Goal: Task Accomplishment & Management: Use online tool/utility

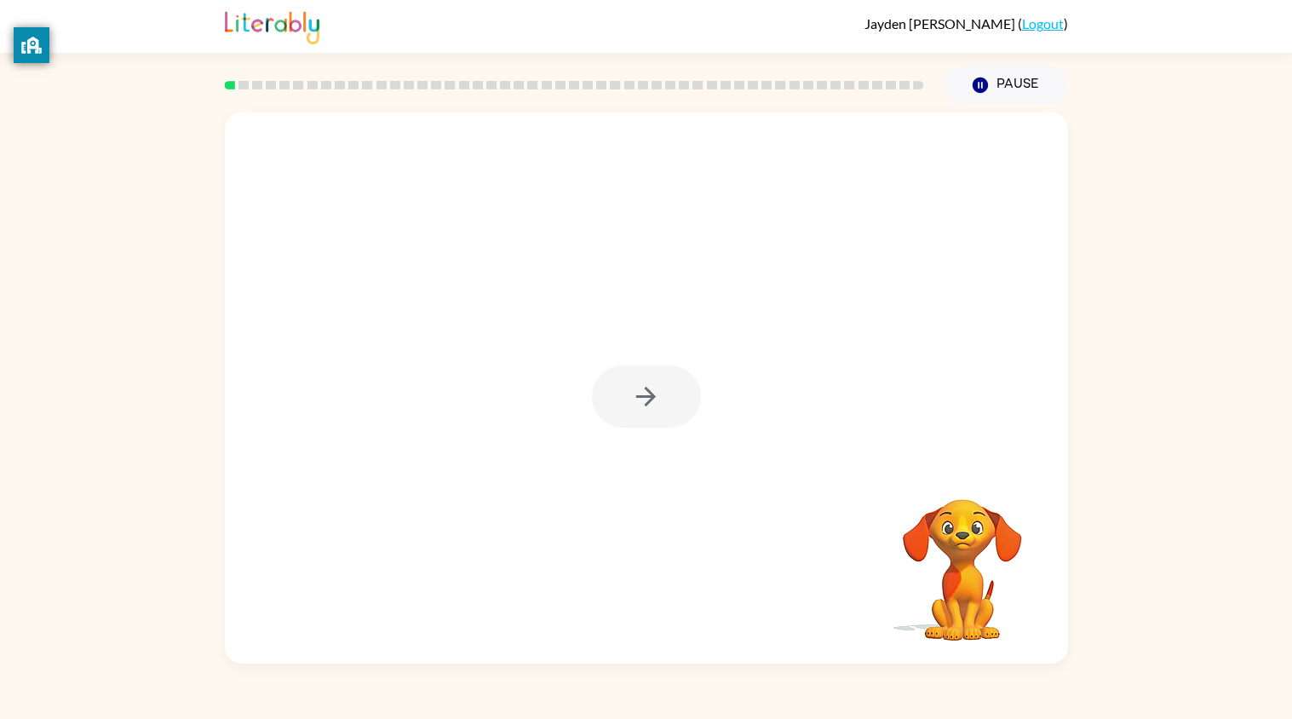
click at [767, 643] on div at bounding box center [646, 387] width 843 height 551
click at [655, 406] on icon "button" at bounding box center [646, 396] width 30 height 30
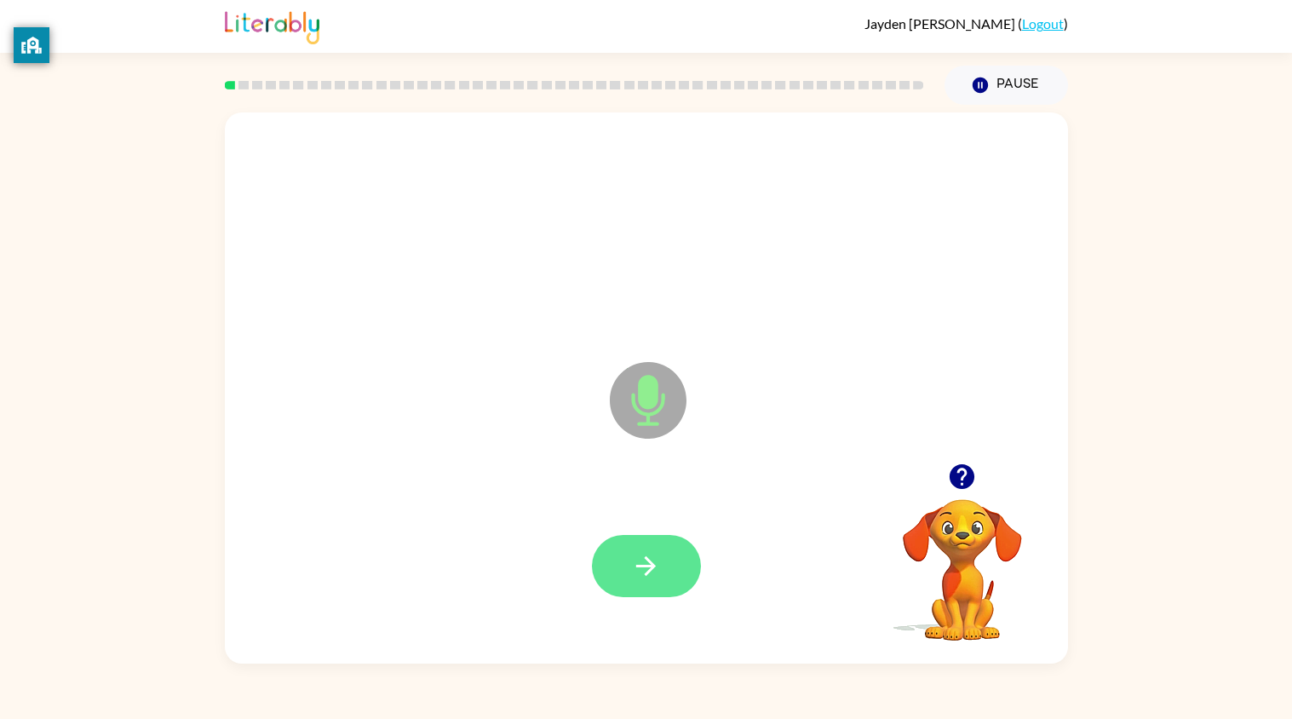
click at [659, 560] on icon "button" at bounding box center [646, 566] width 30 height 30
click at [660, 572] on icon "button" at bounding box center [646, 566] width 30 height 30
click at [660, 573] on icon "button" at bounding box center [646, 566] width 30 height 30
click at [665, 587] on button "button" at bounding box center [646, 566] width 109 height 62
click at [647, 558] on icon "button" at bounding box center [646, 566] width 20 height 20
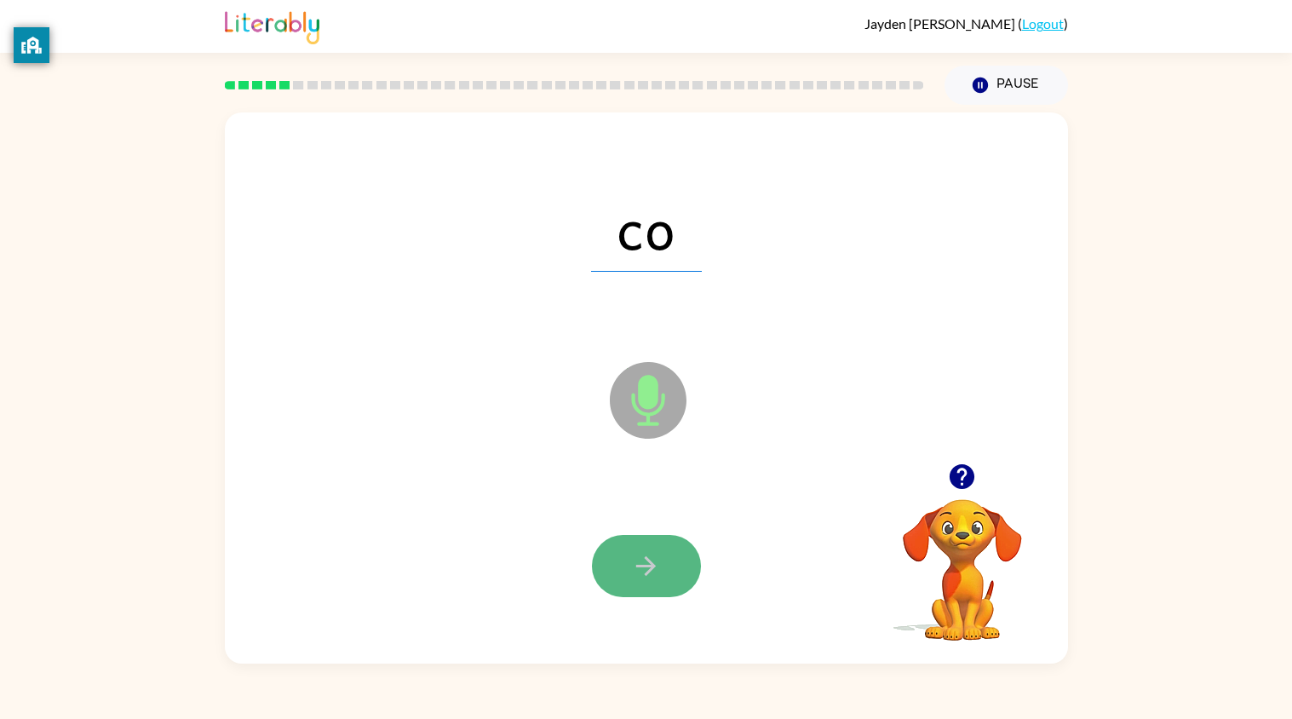
click at [652, 560] on icon "button" at bounding box center [646, 566] width 30 height 30
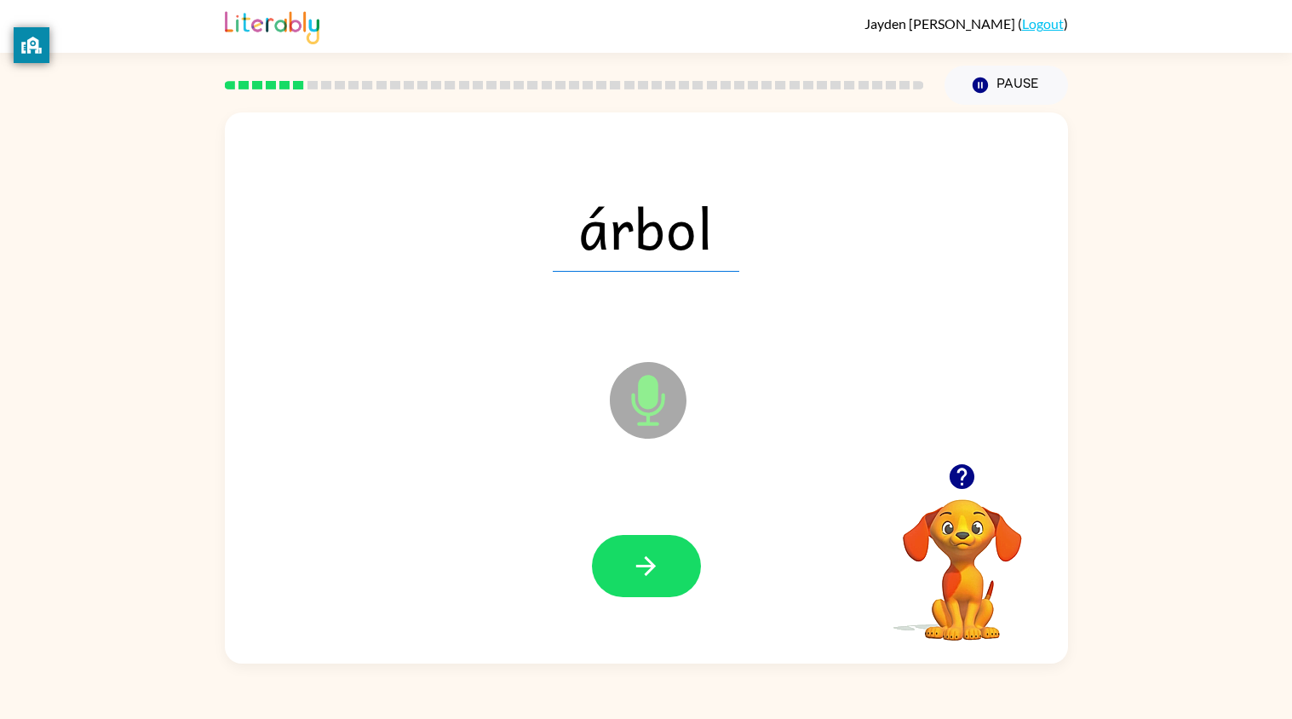
click at [640, 467] on icon "Microphone The Microphone is here when it is your turn to talk" at bounding box center [732, 422] width 255 height 128
click at [659, 569] on icon "button" at bounding box center [646, 566] width 30 height 30
click at [555, 519] on div at bounding box center [646, 565] width 809 height 161
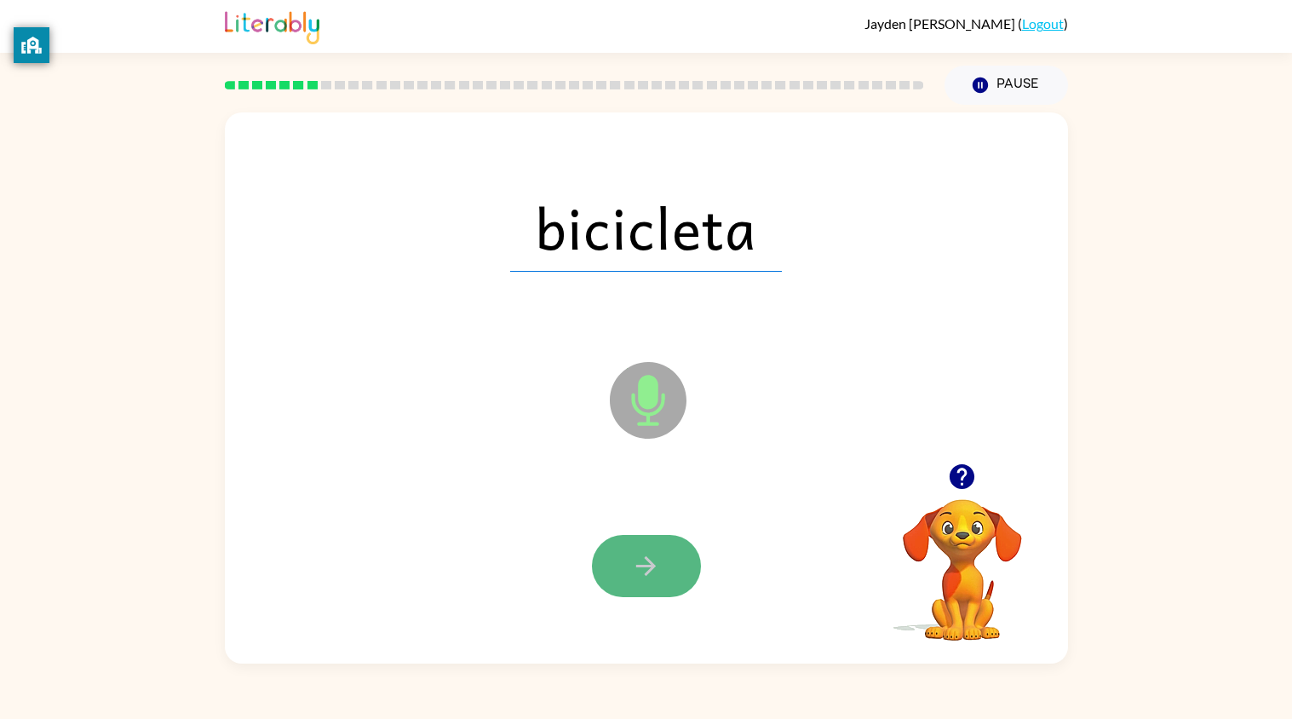
click at [647, 575] on icon "button" at bounding box center [646, 566] width 30 height 30
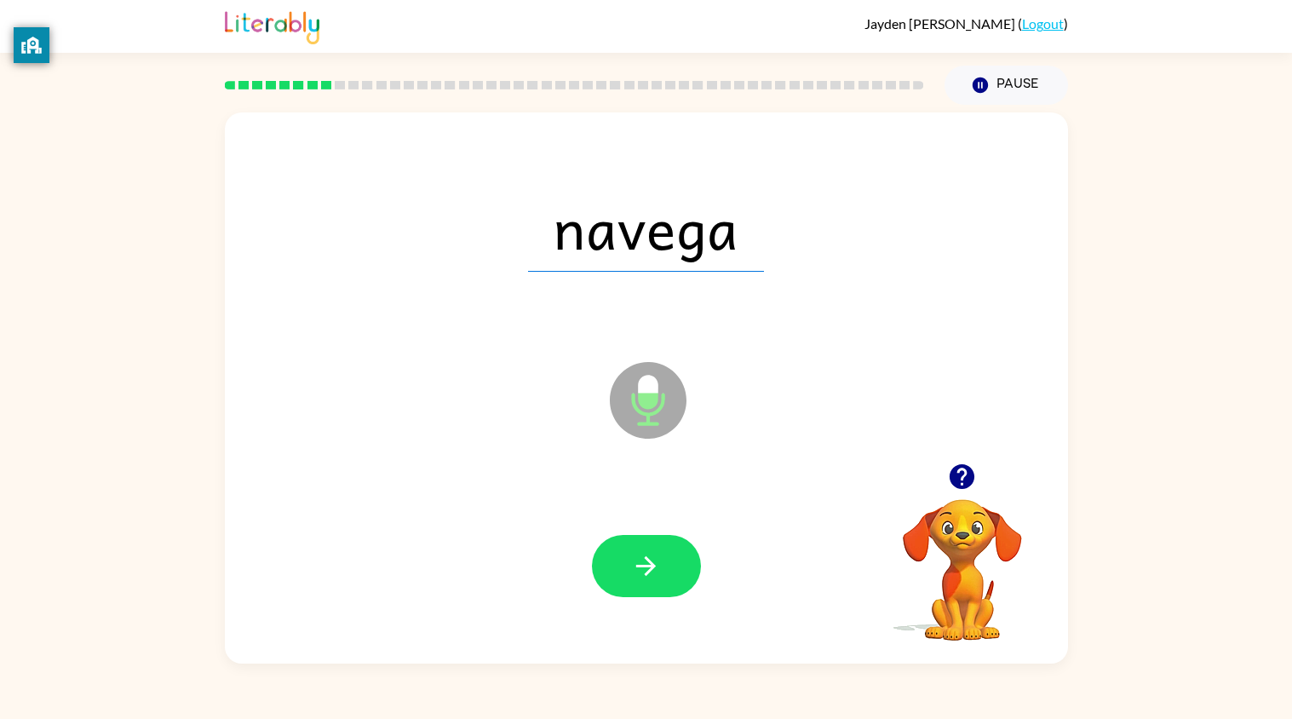
click at [533, 493] on div at bounding box center [646, 565] width 809 height 161
click at [654, 551] on icon "button" at bounding box center [646, 566] width 30 height 30
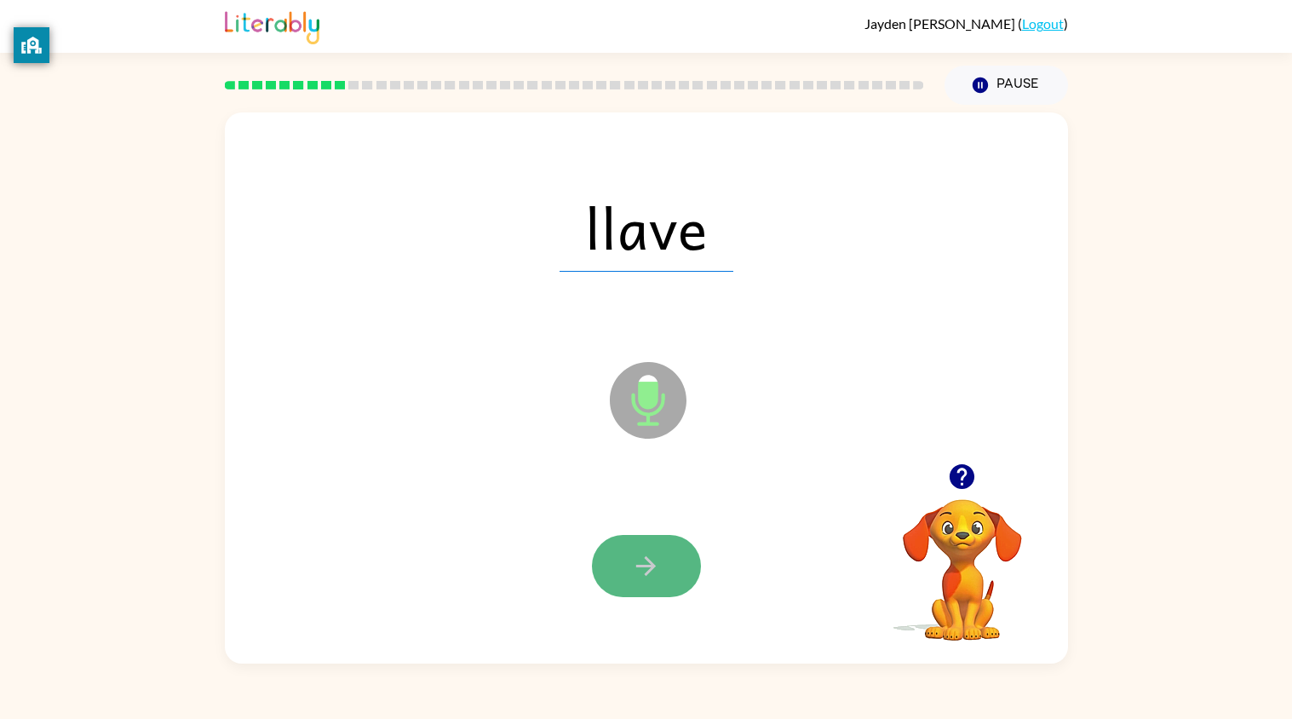
click at [656, 558] on icon "button" at bounding box center [646, 566] width 30 height 30
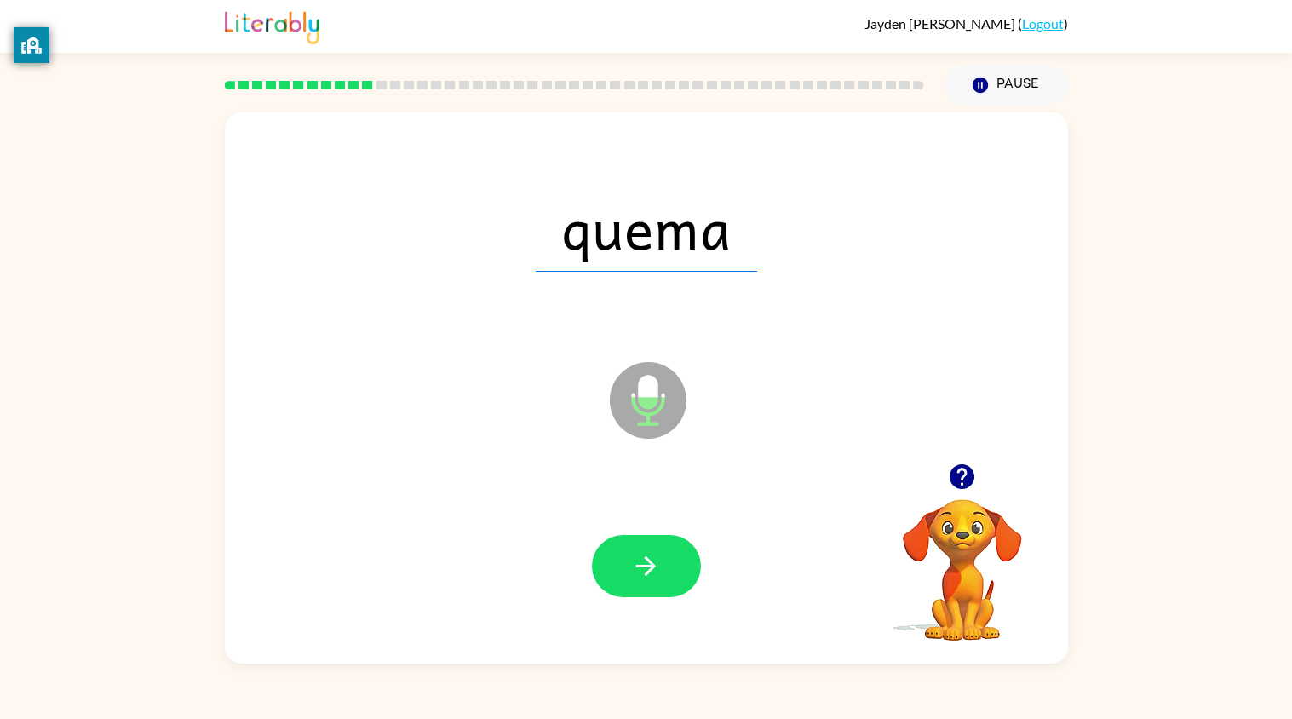
click at [539, 453] on div "quema Microphone The Microphone is here when it is your turn to talk" at bounding box center [646, 387] width 843 height 551
click at [641, 584] on button "button" at bounding box center [646, 566] width 109 height 62
click at [530, 432] on div "pelota Microphone The Microphone is here when it is your turn to talk" at bounding box center [646, 387] width 843 height 551
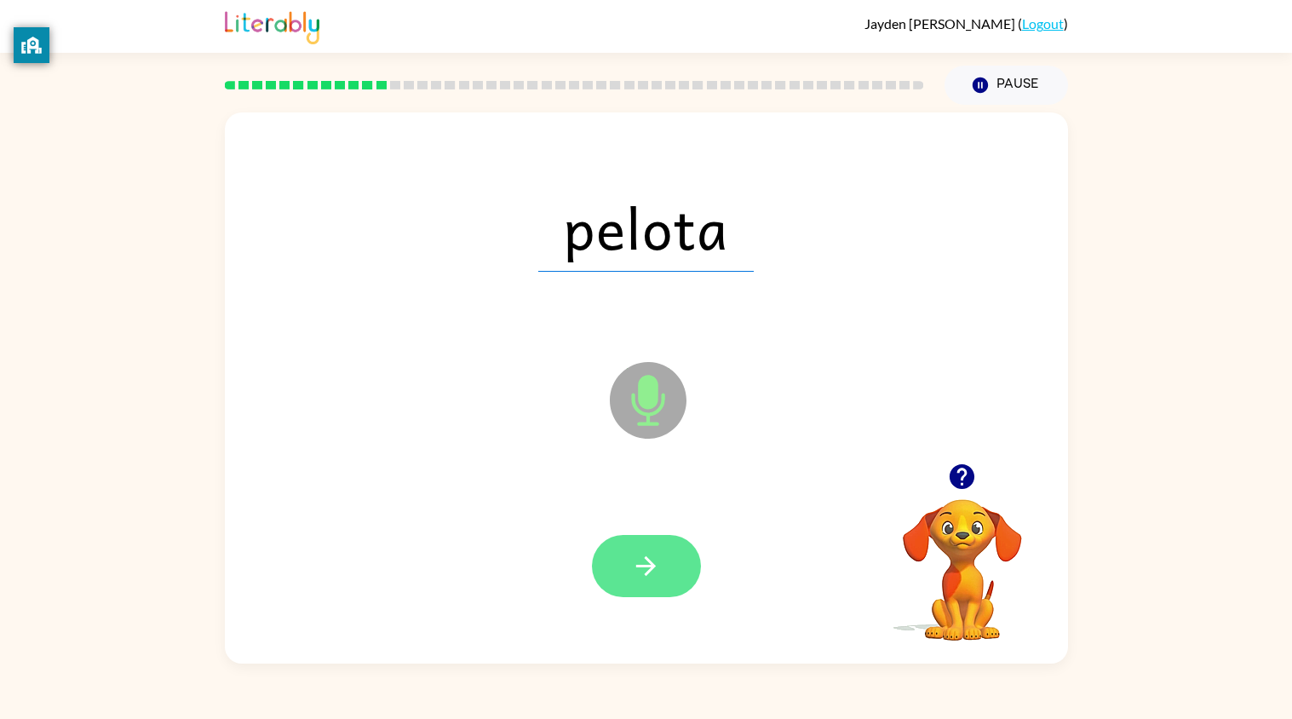
click at [685, 586] on button "button" at bounding box center [646, 566] width 109 height 62
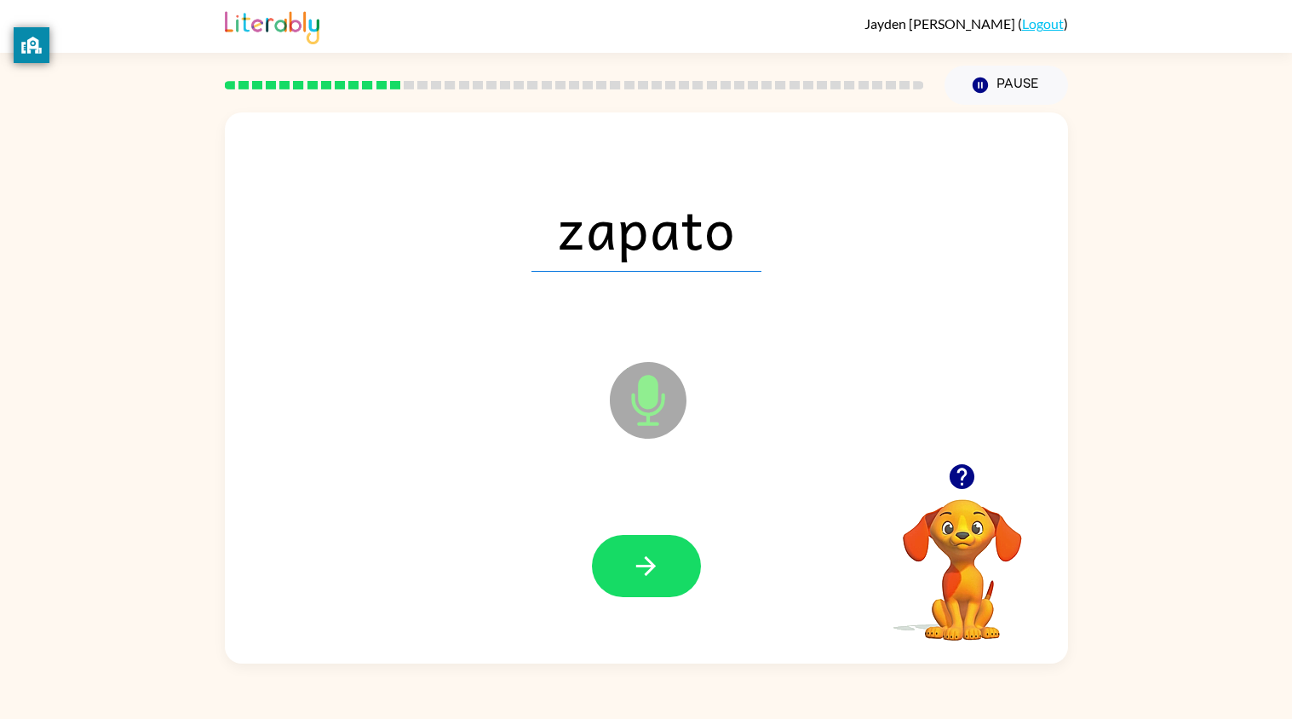
click at [685, 586] on button "button" at bounding box center [646, 566] width 109 height 62
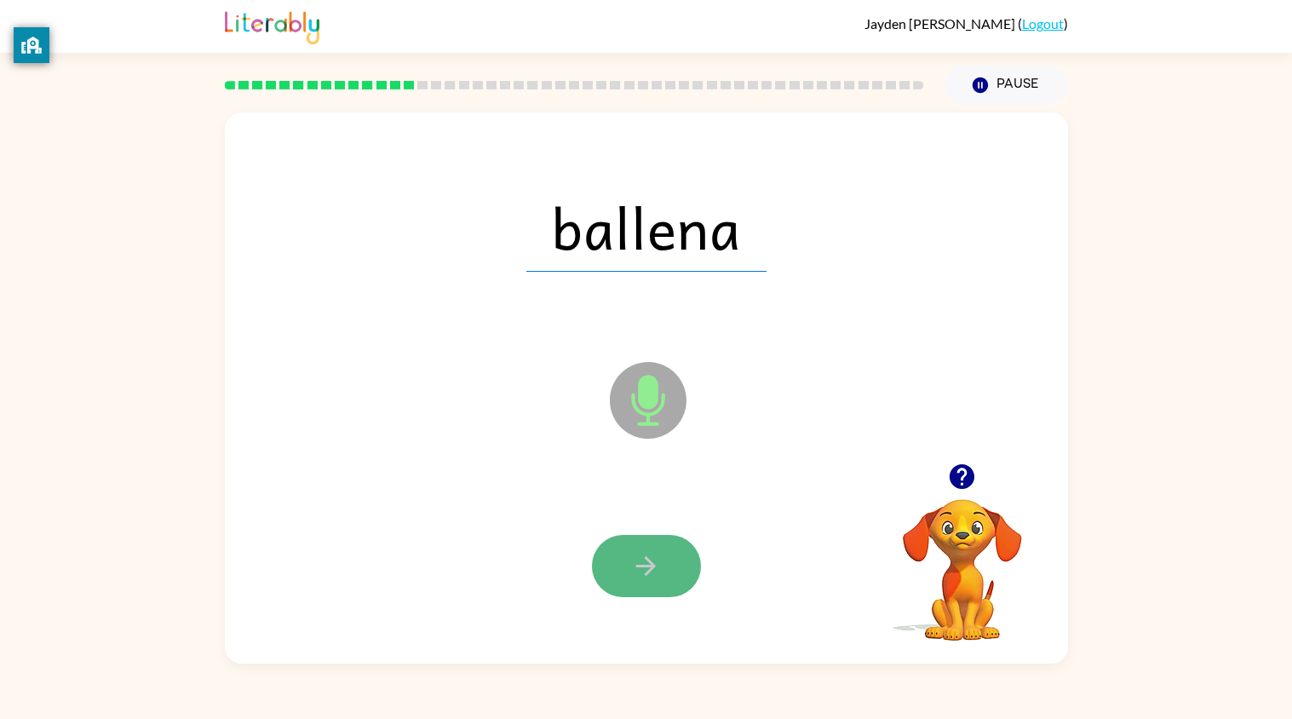
click at [661, 571] on button "button" at bounding box center [646, 566] width 109 height 62
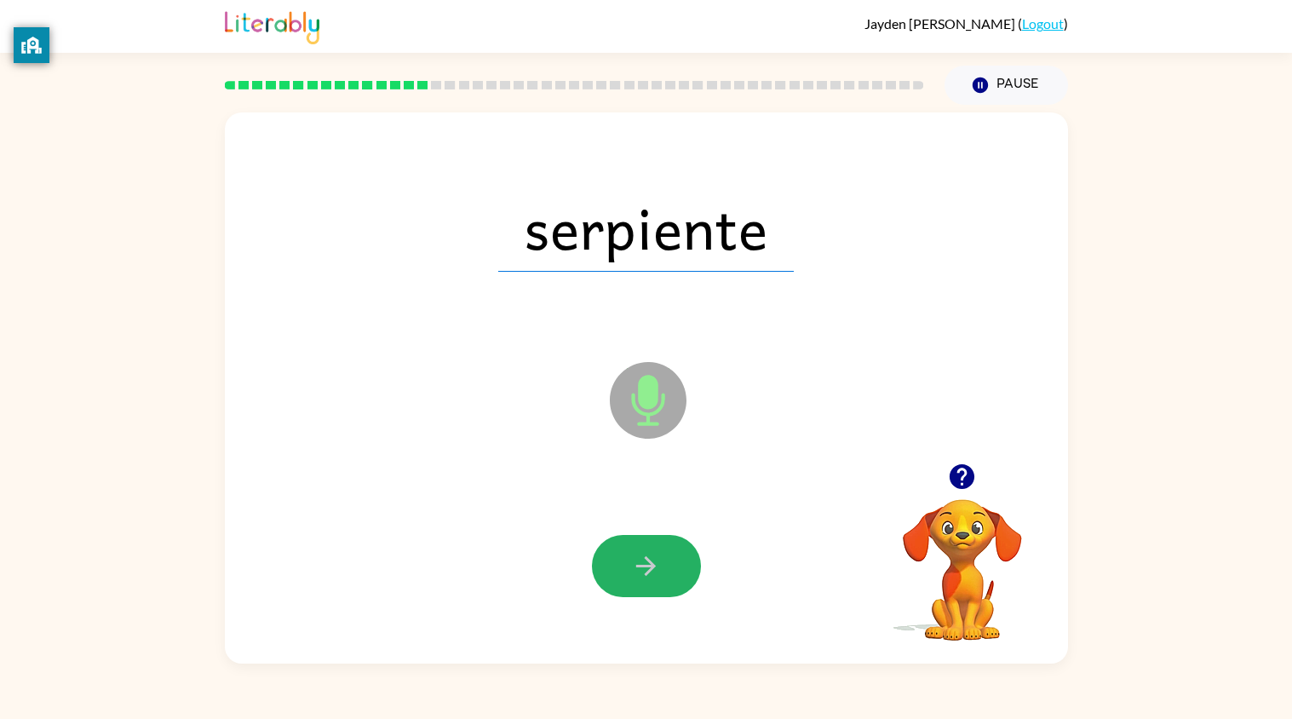
click at [661, 574] on button "button" at bounding box center [646, 566] width 109 height 62
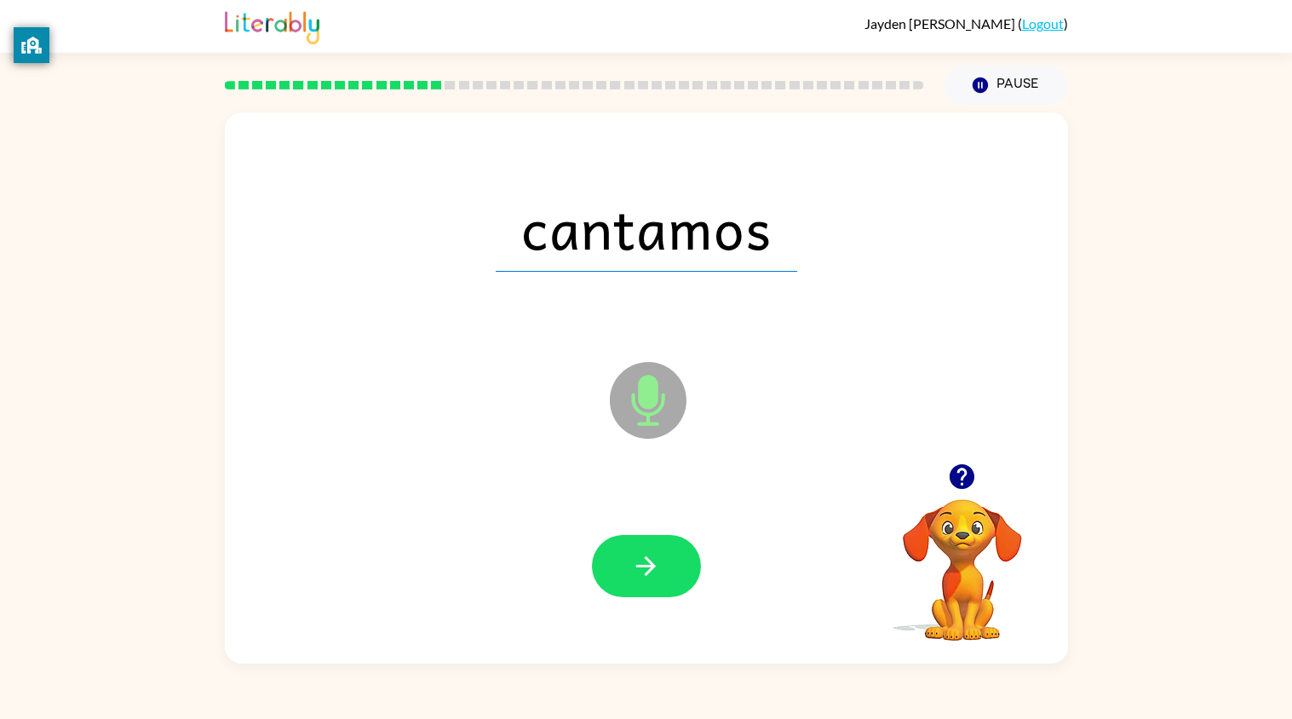
click at [660, 571] on button "button" at bounding box center [646, 566] width 109 height 62
click at [544, 496] on div at bounding box center [646, 565] width 809 height 161
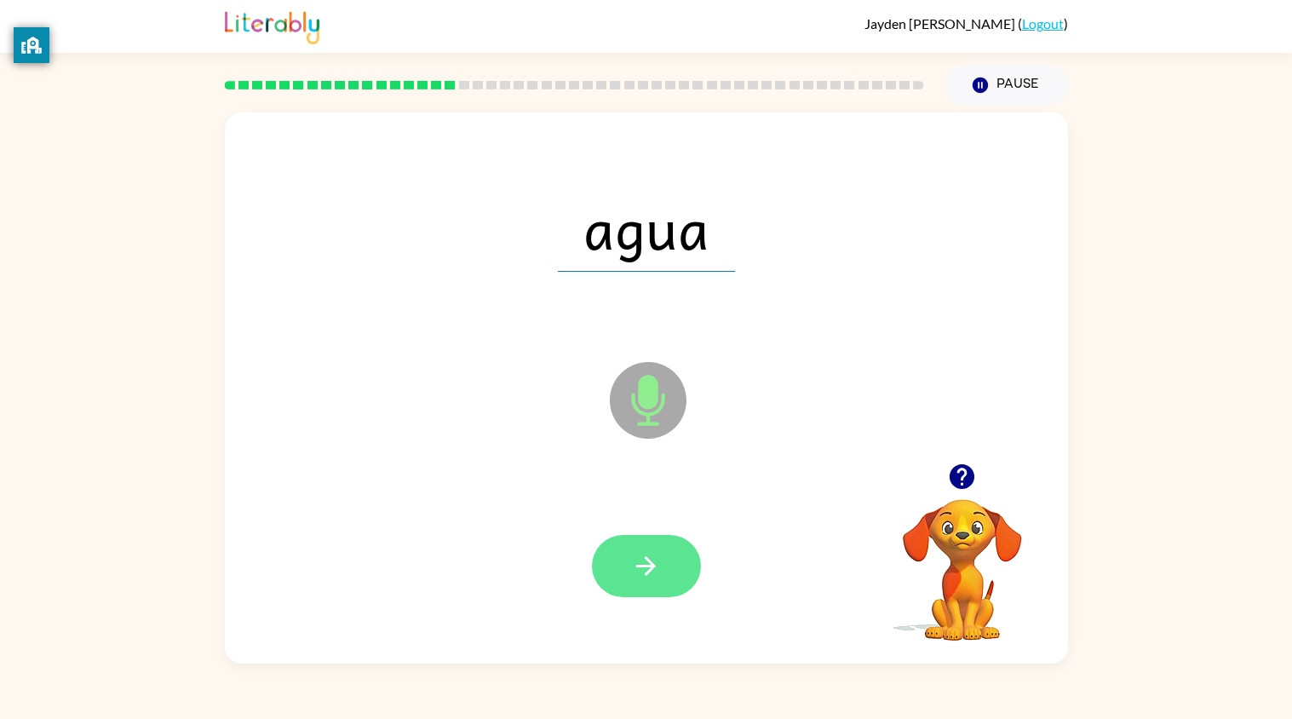
click at [637, 560] on icon "button" at bounding box center [646, 566] width 30 height 30
click at [636, 568] on icon "button" at bounding box center [646, 566] width 30 height 30
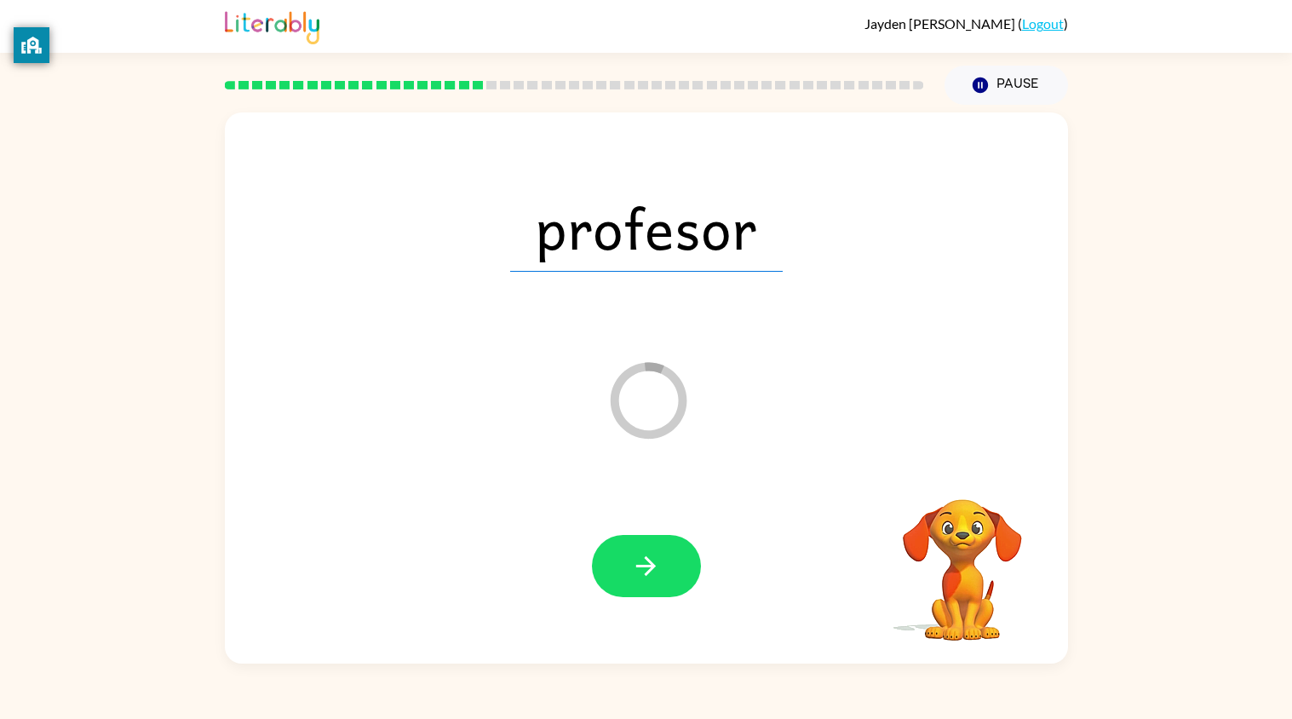
click at [517, 392] on div "profesor [PERSON_NAME] Your response is being sent to our graders" at bounding box center [646, 387] width 843 height 551
click at [629, 544] on button "button" at bounding box center [646, 566] width 109 height 62
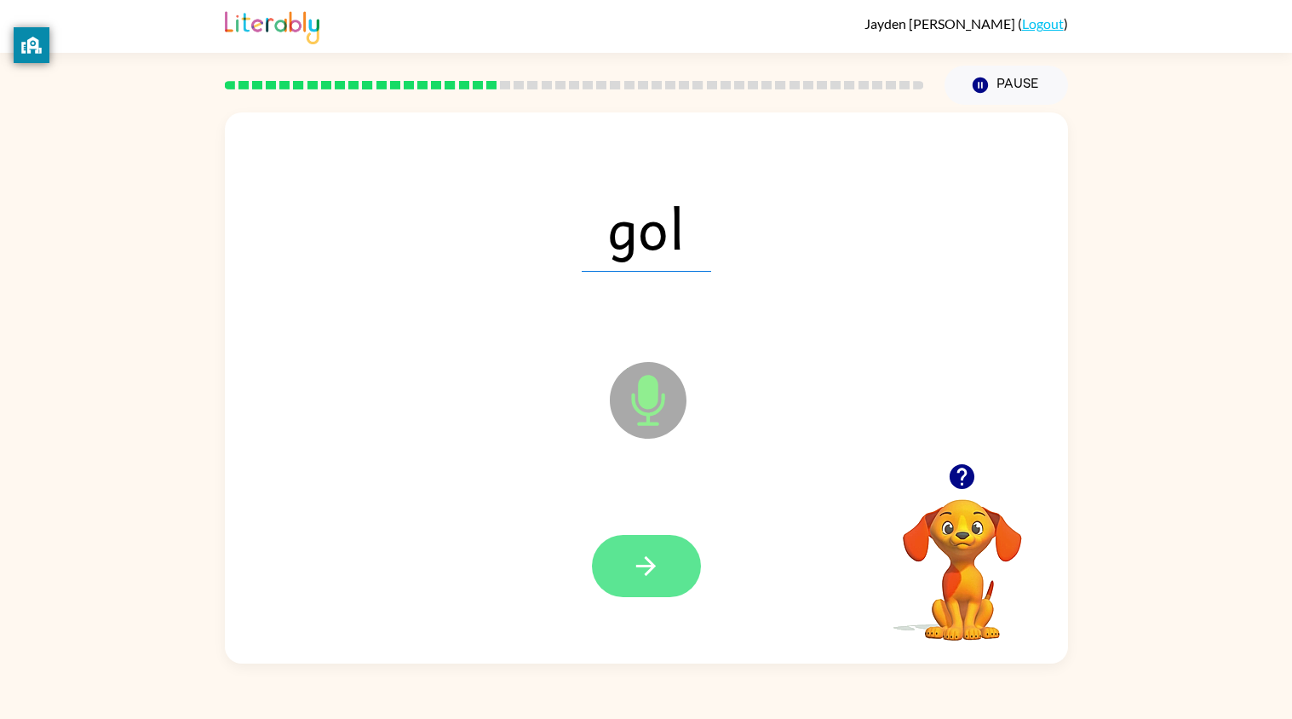
click at [631, 553] on icon "button" at bounding box center [646, 566] width 30 height 30
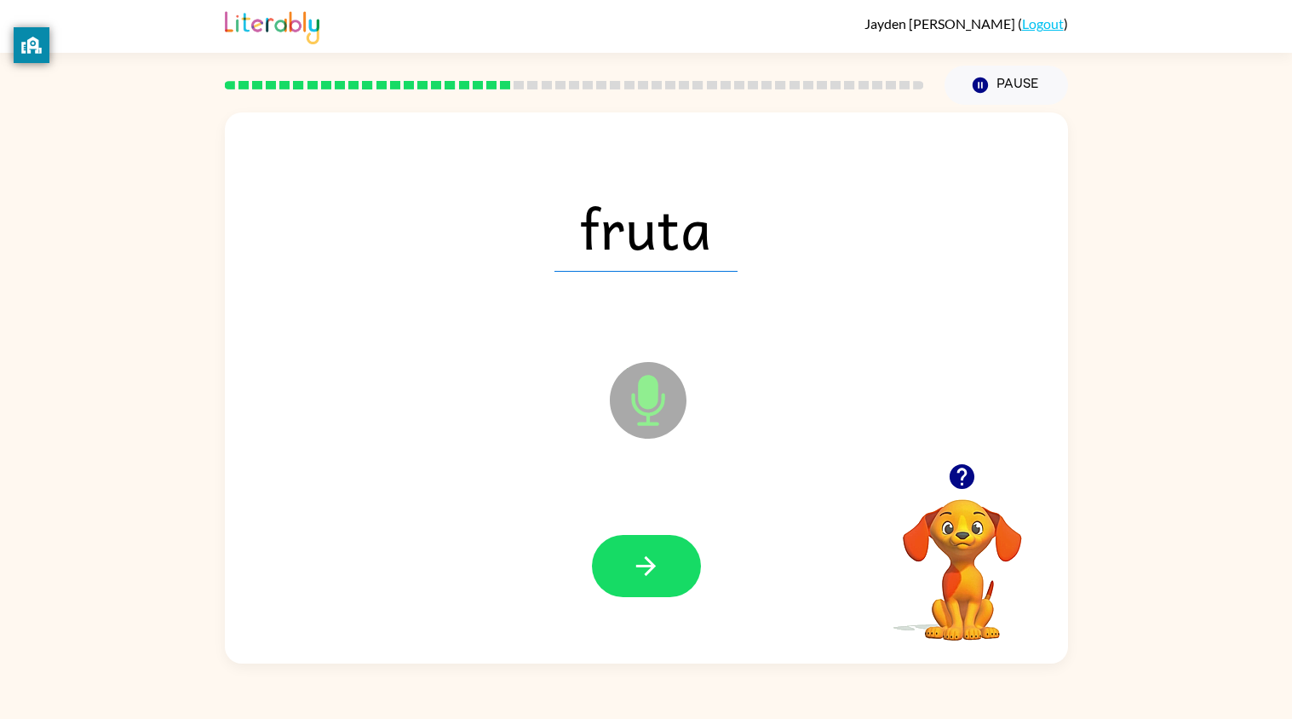
click at [515, 450] on div "fruta Microphone The Microphone is here when it is your turn to talk" at bounding box center [646, 387] width 843 height 551
click at [679, 552] on button "button" at bounding box center [646, 566] width 109 height 62
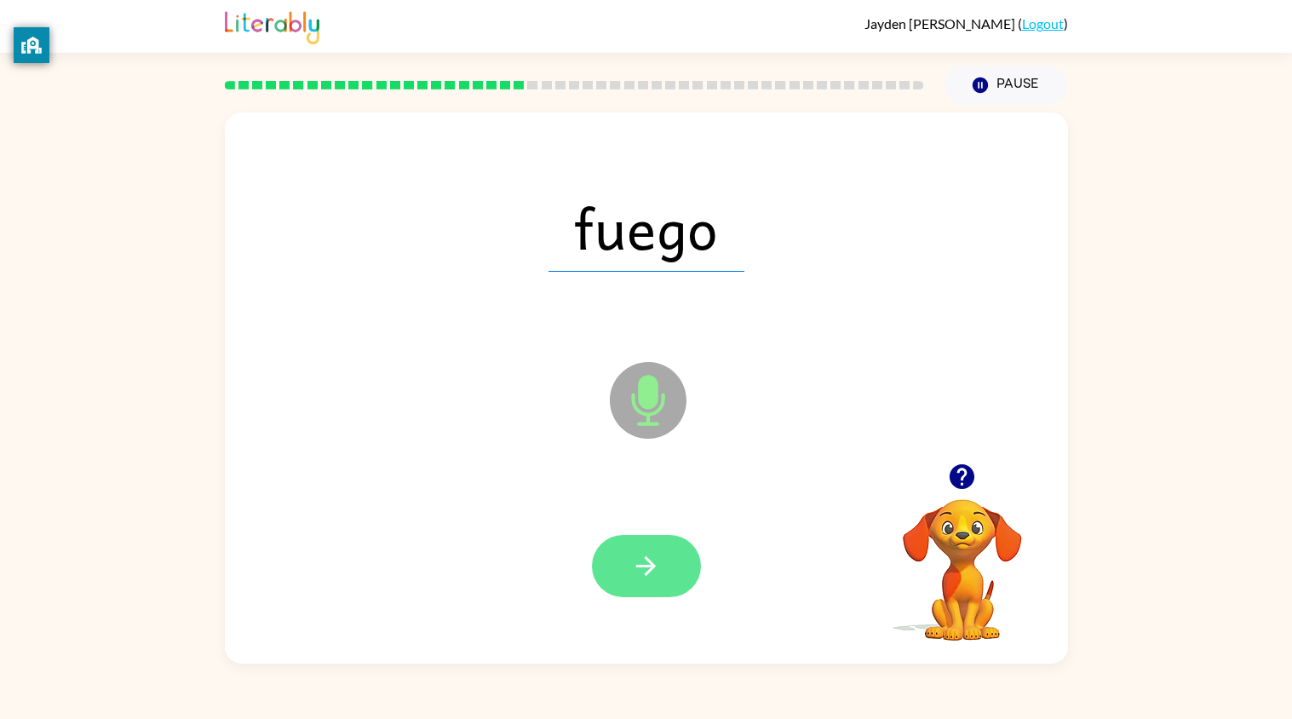
click at [633, 573] on icon "button" at bounding box center [646, 566] width 30 height 30
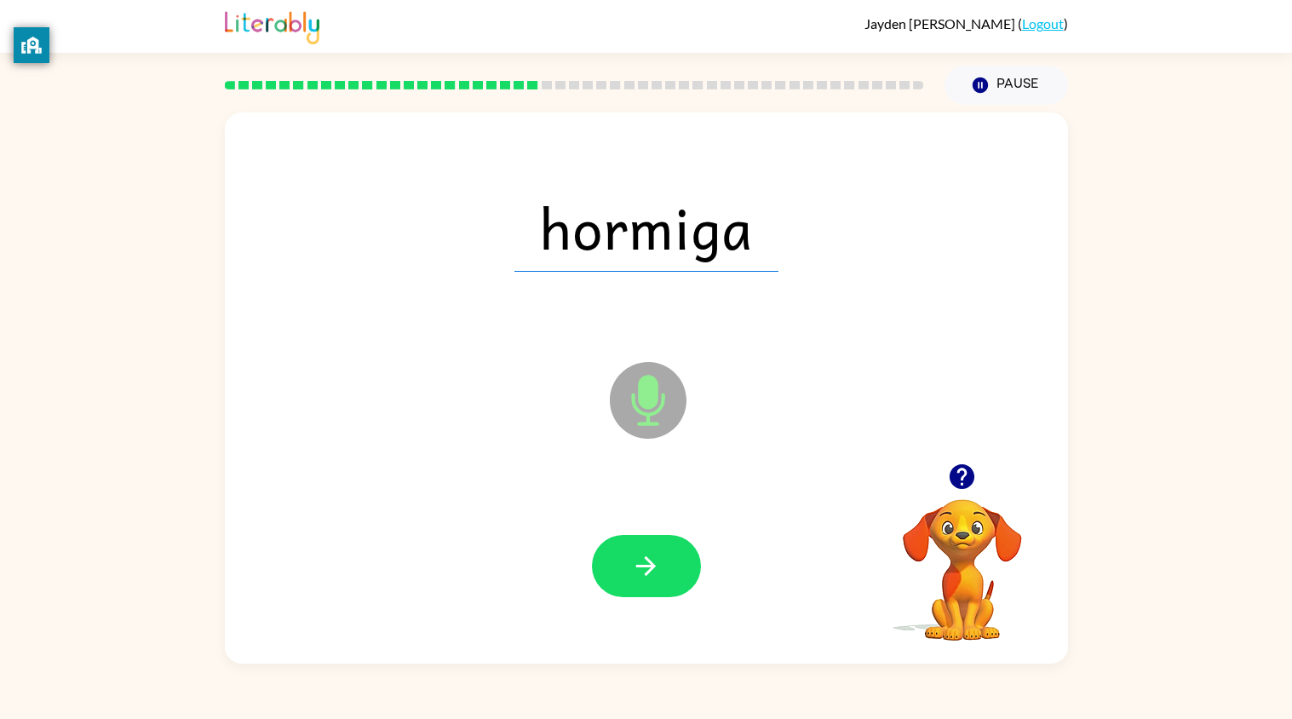
click at [633, 573] on icon "button" at bounding box center [646, 566] width 30 height 30
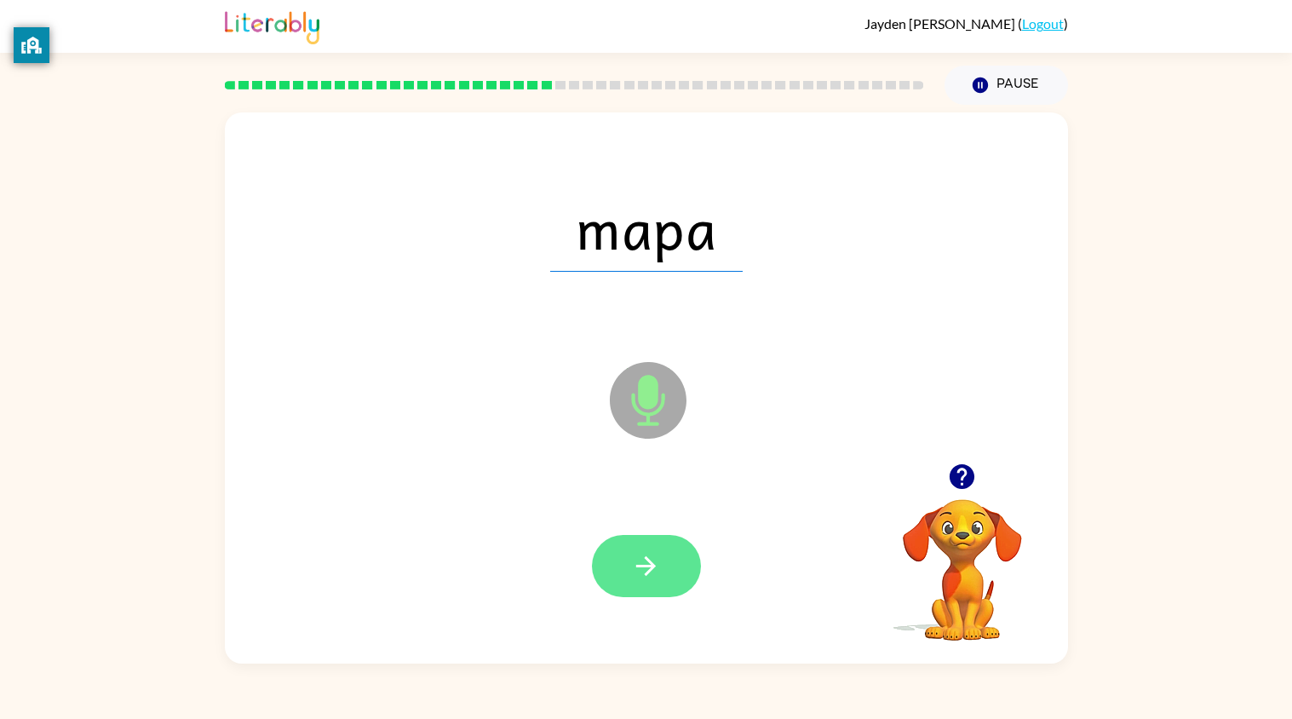
click at [629, 567] on button "button" at bounding box center [646, 566] width 109 height 62
click at [629, 568] on button "button" at bounding box center [646, 566] width 109 height 62
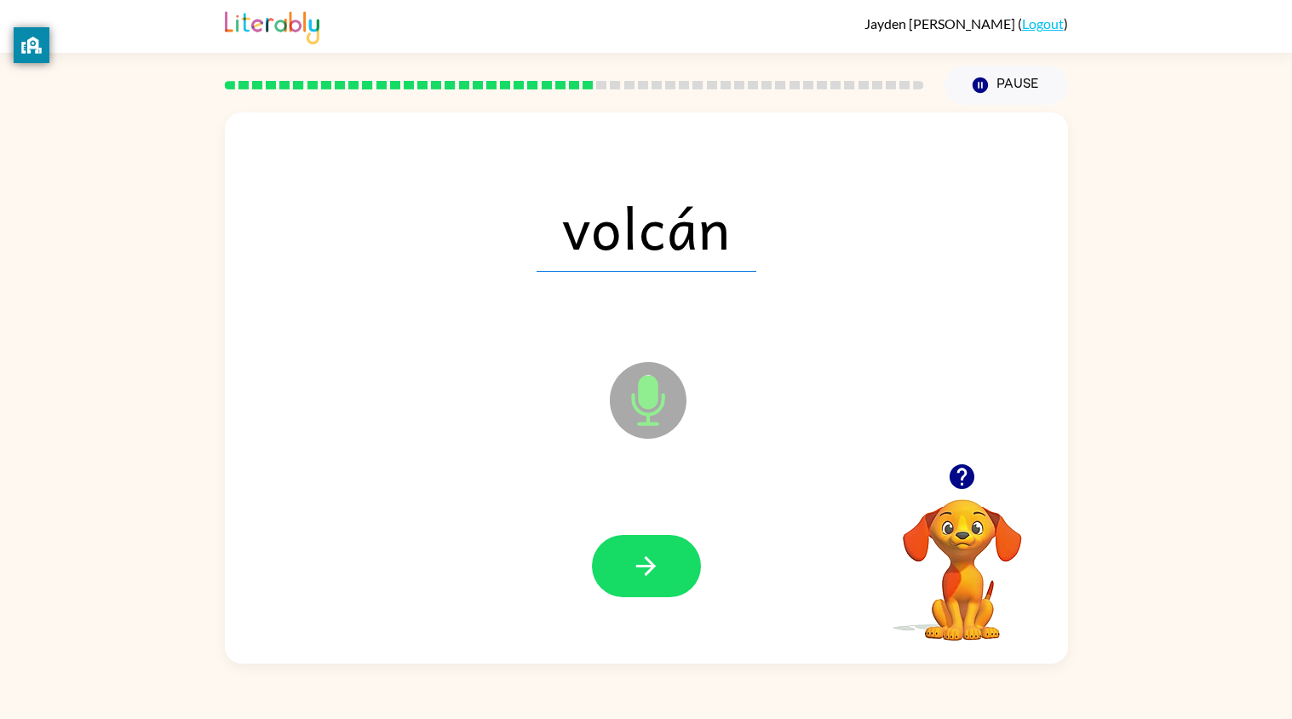
click at [612, 499] on div at bounding box center [646, 565] width 809 height 161
click at [641, 590] on button "button" at bounding box center [646, 566] width 109 height 62
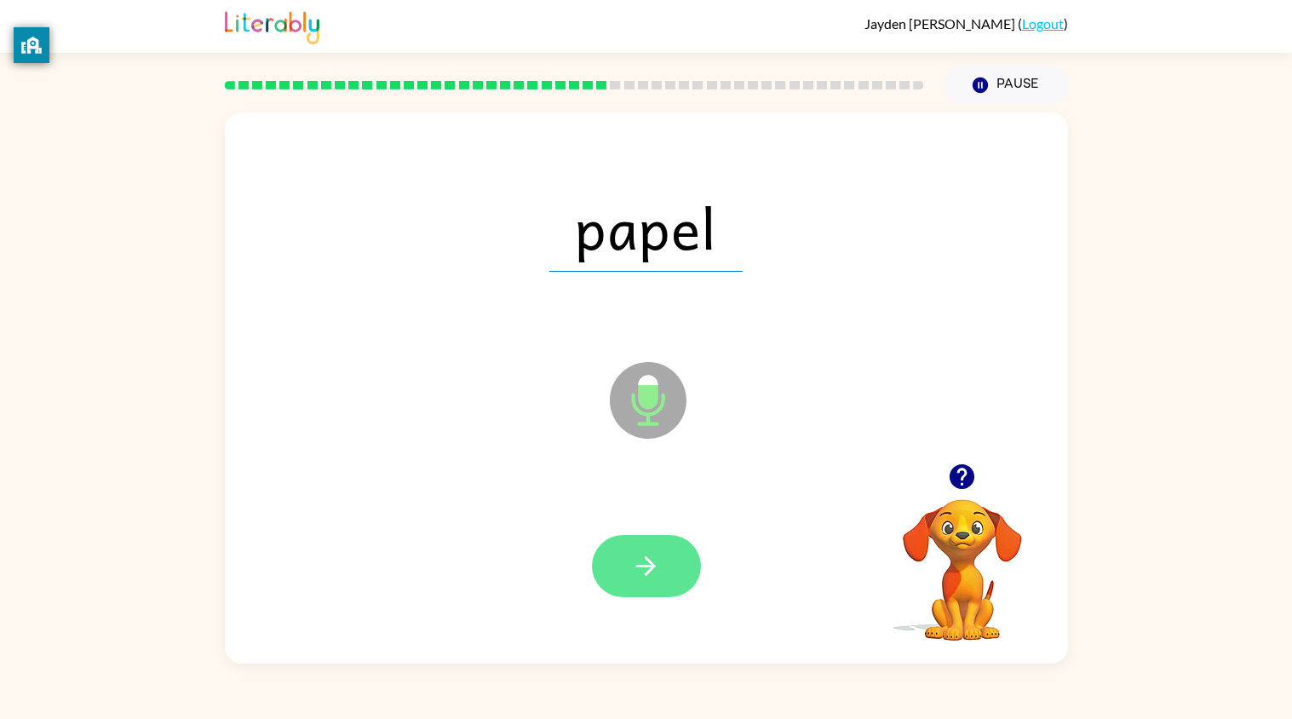
click at [642, 576] on icon "button" at bounding box center [646, 566] width 30 height 30
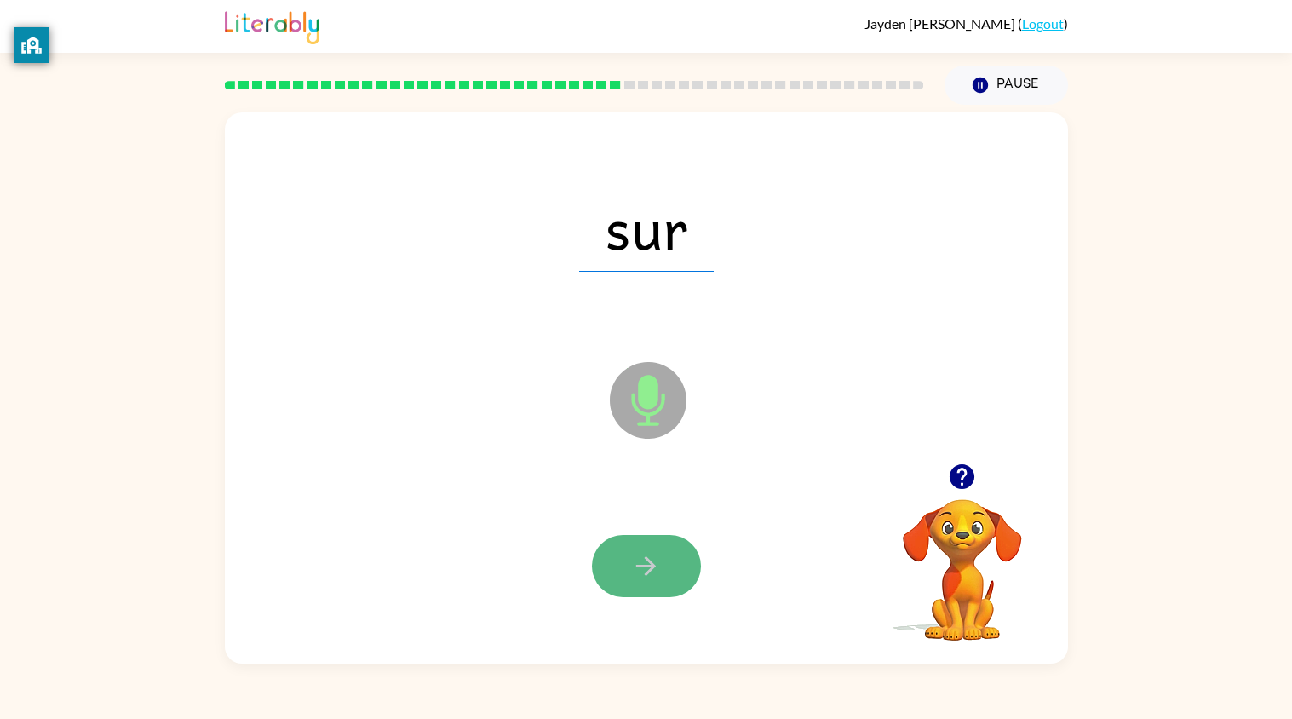
click at [642, 576] on icon "button" at bounding box center [646, 566] width 30 height 30
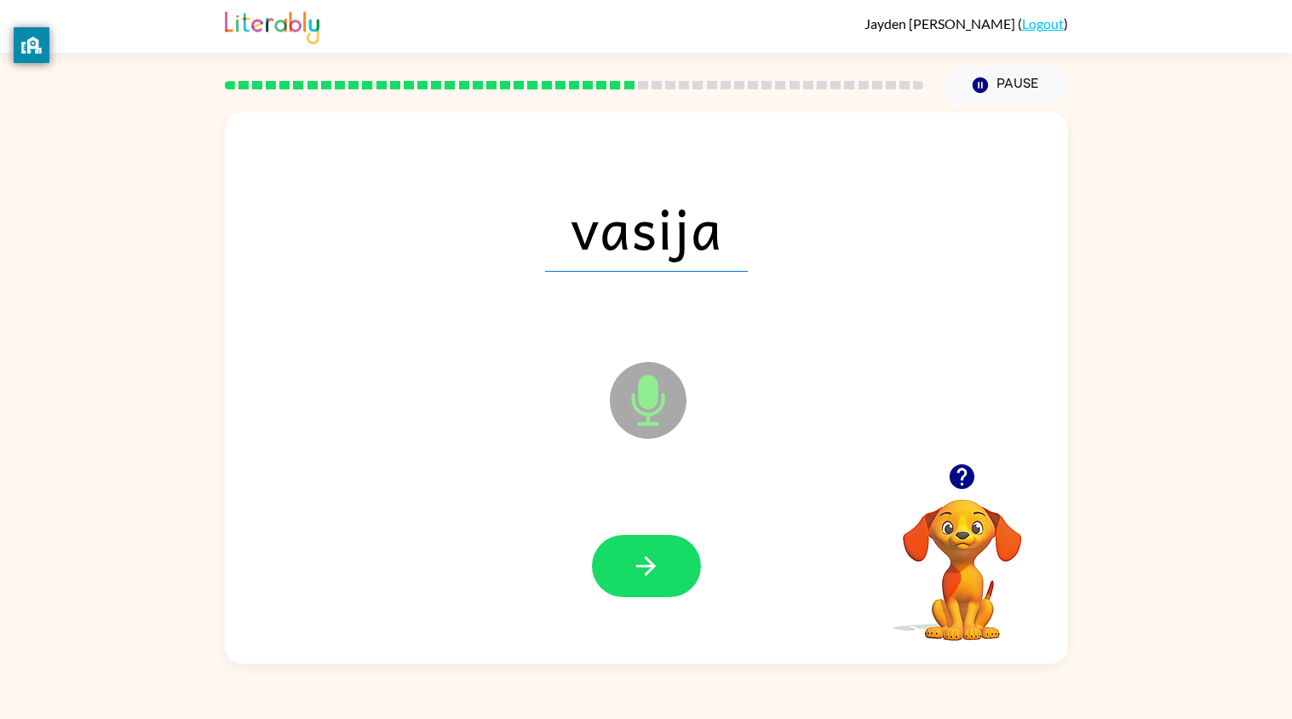
click at [645, 580] on icon "button" at bounding box center [646, 566] width 30 height 30
click at [645, 580] on div at bounding box center [646, 566] width 109 height 62
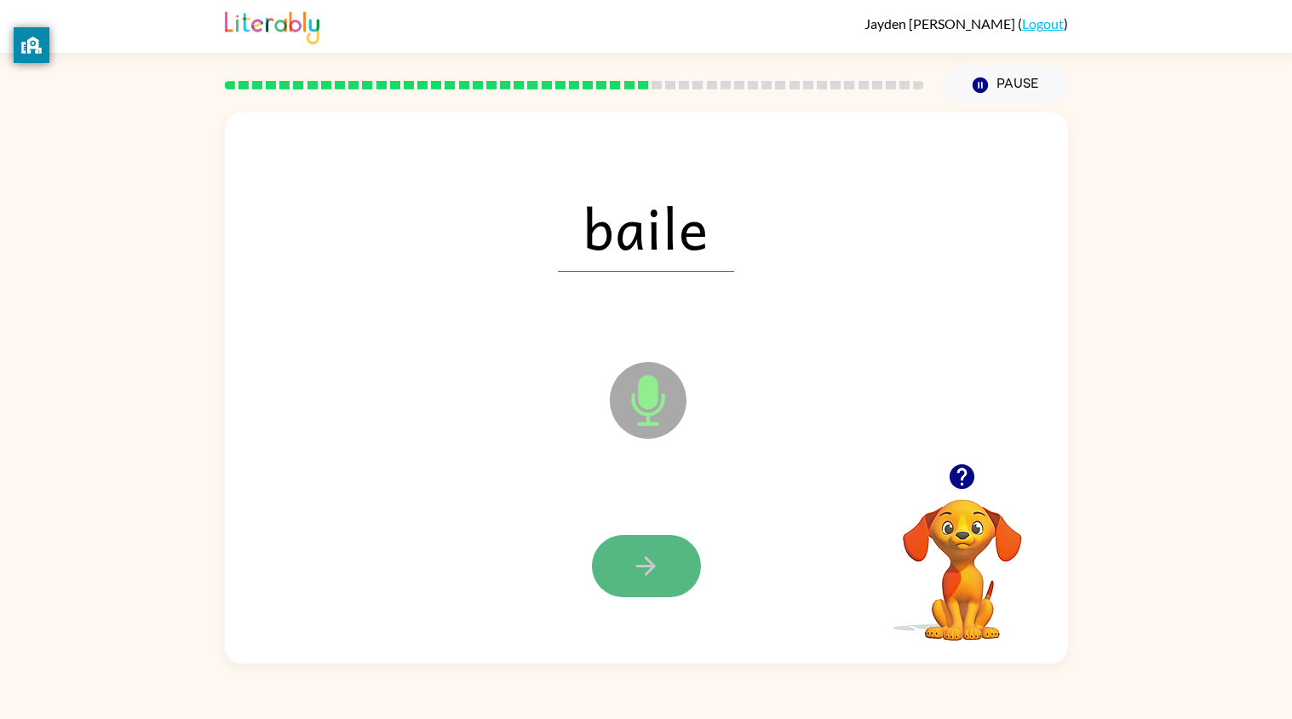
click at [644, 553] on icon "button" at bounding box center [646, 566] width 30 height 30
click at [614, 570] on button "button" at bounding box center [646, 566] width 109 height 62
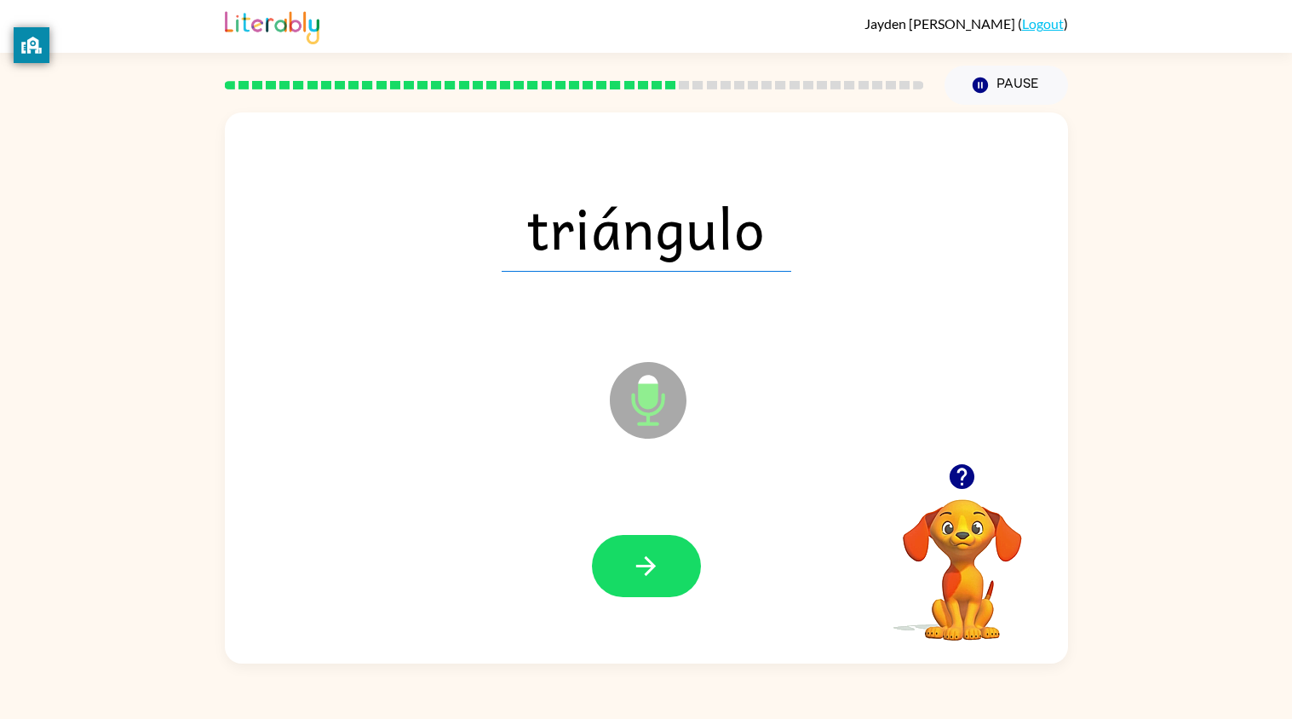
click at [452, 465] on div "triángulo Microphone The Microphone is here when it is your turn to talk" at bounding box center [646, 387] width 843 height 551
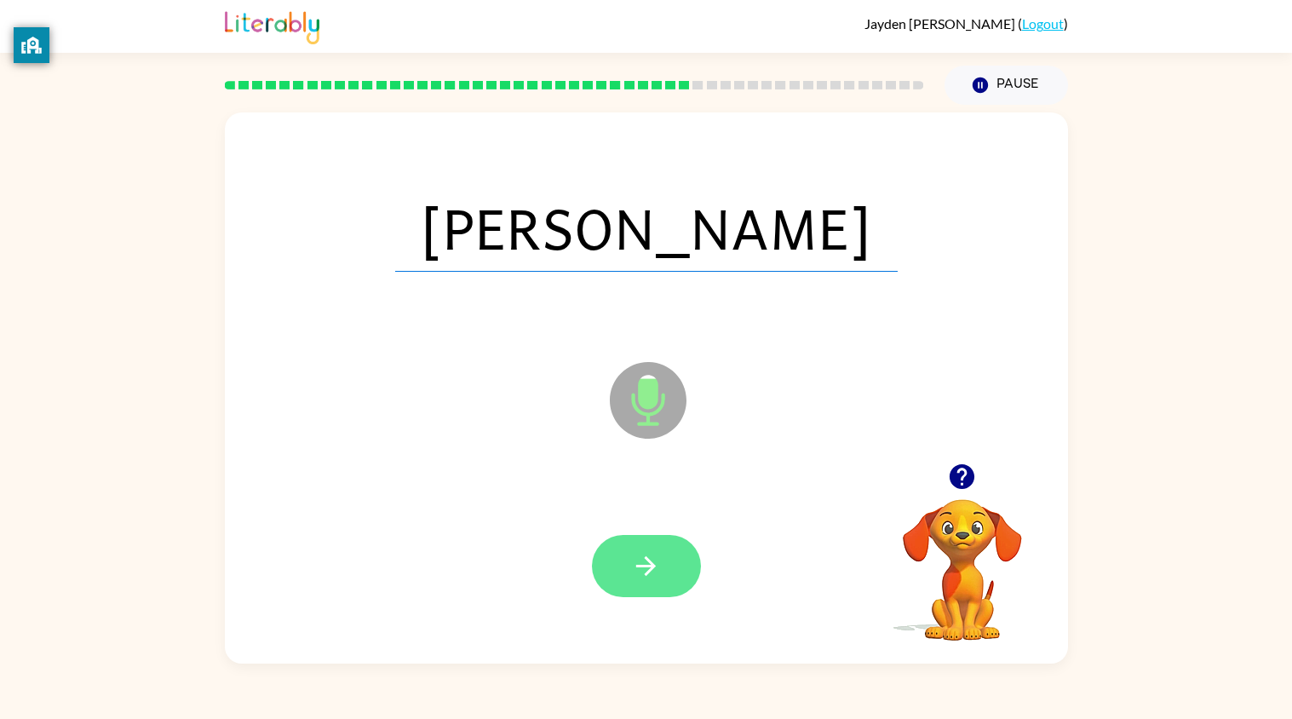
click at [644, 574] on icon "button" at bounding box center [646, 566] width 20 height 20
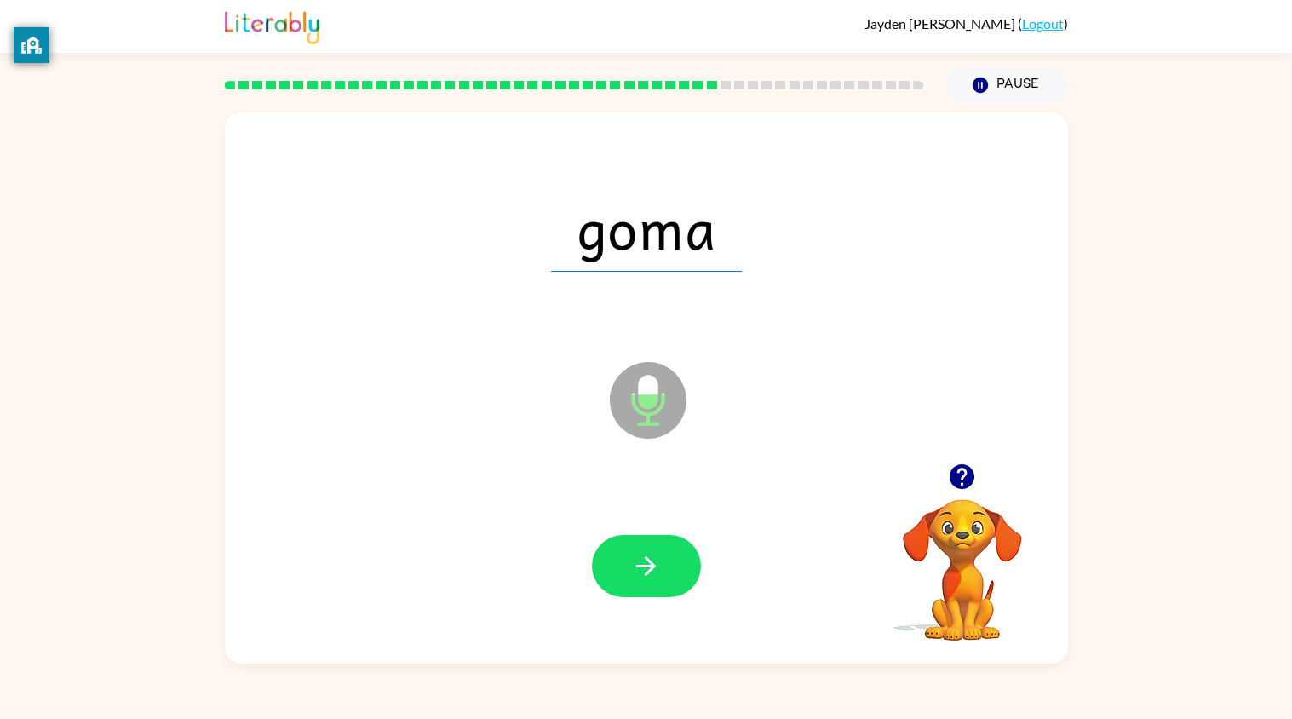
click at [560, 513] on div at bounding box center [646, 565] width 809 height 161
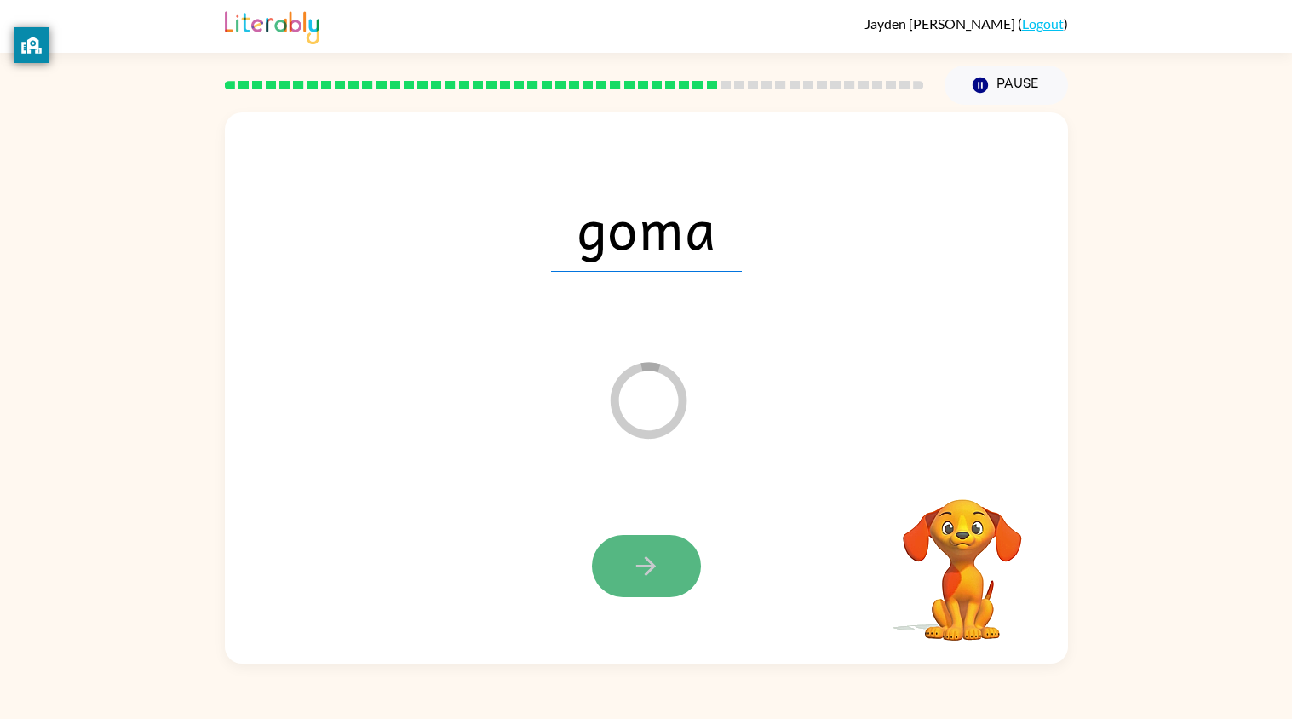
click at [611, 553] on button "button" at bounding box center [646, 566] width 109 height 62
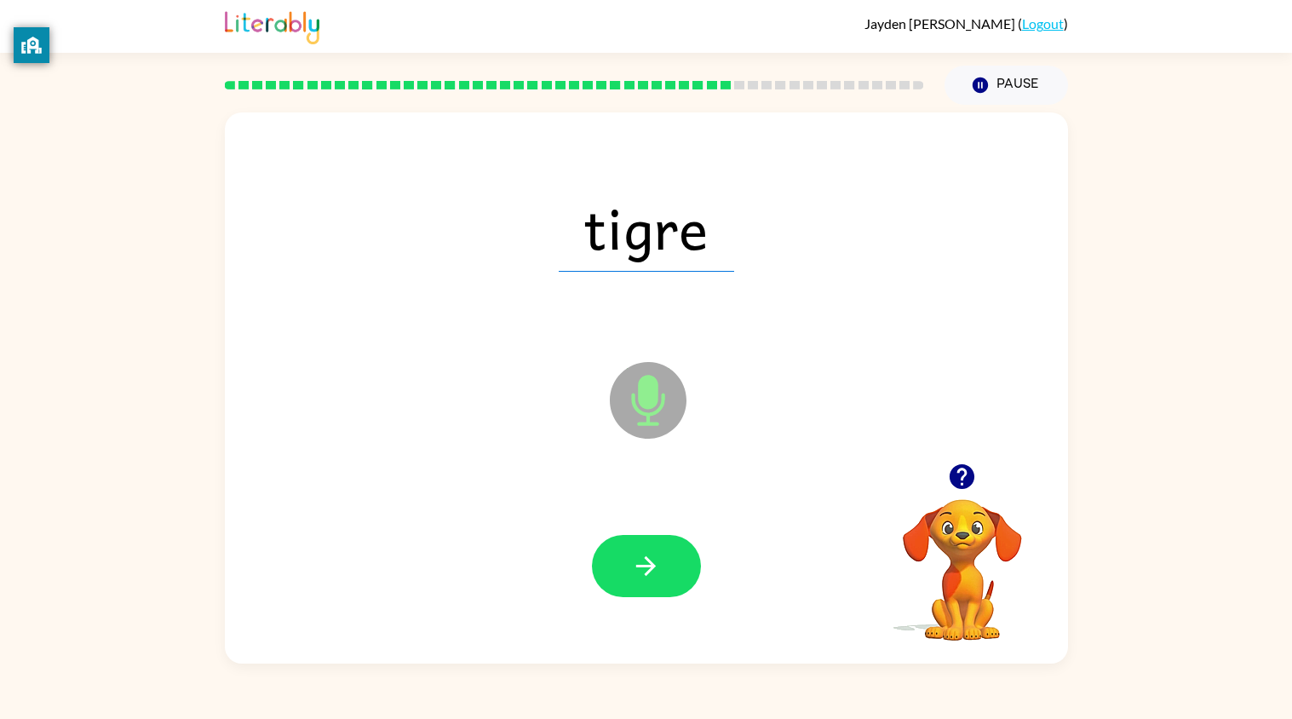
click at [608, 544] on button "button" at bounding box center [646, 566] width 109 height 62
click at [610, 560] on button "button" at bounding box center [646, 566] width 109 height 62
click at [609, 563] on button "button" at bounding box center [646, 566] width 109 height 62
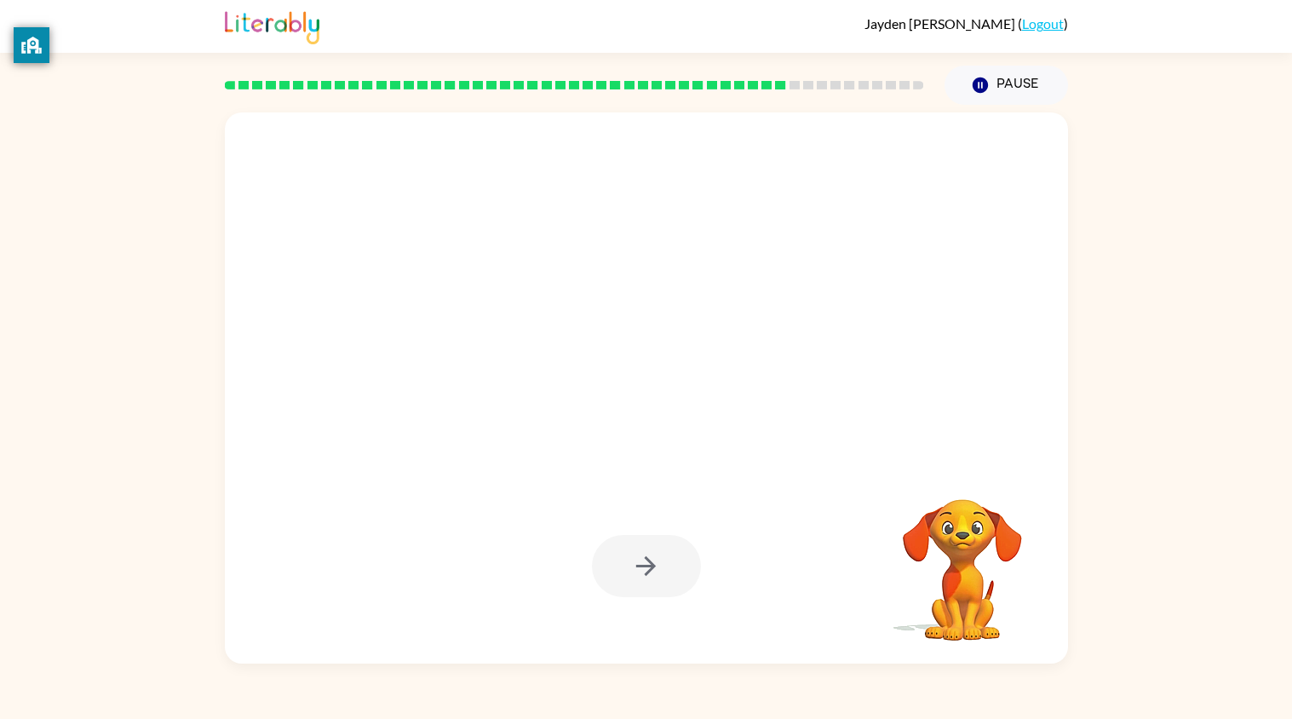
click at [477, 498] on div at bounding box center [646, 565] width 809 height 161
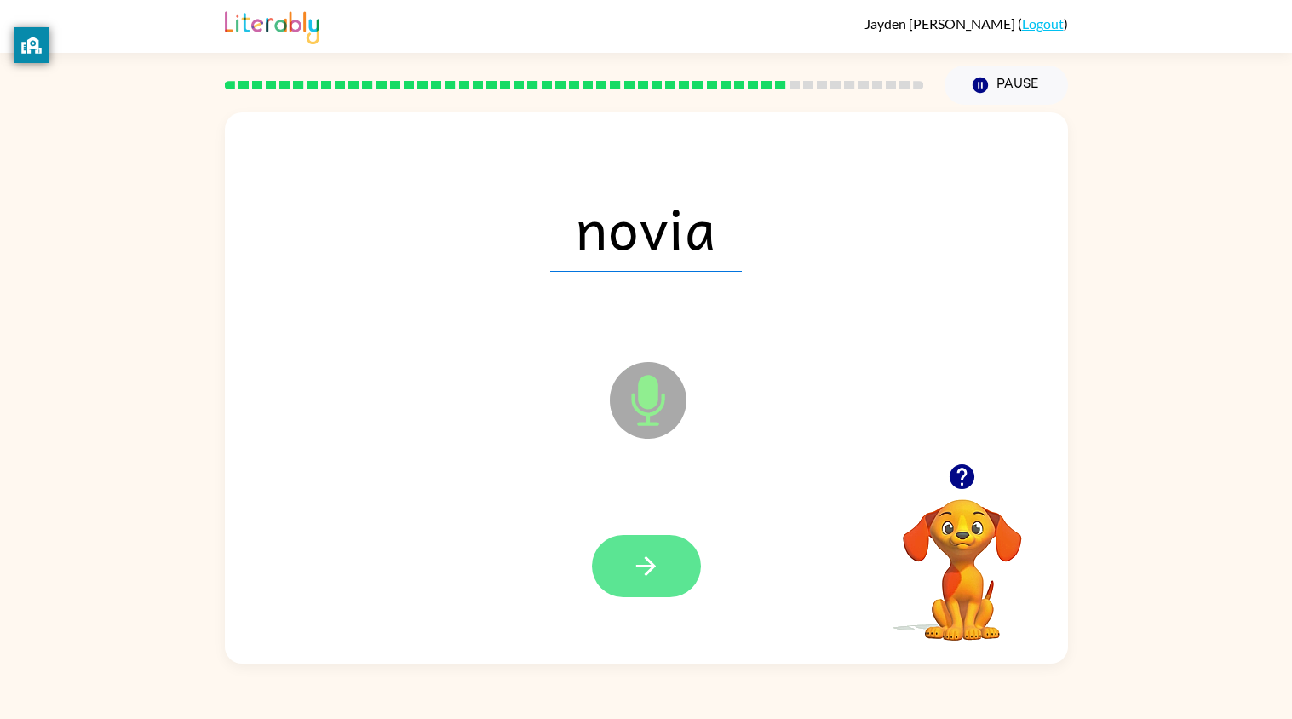
click at [673, 571] on button "button" at bounding box center [646, 566] width 109 height 62
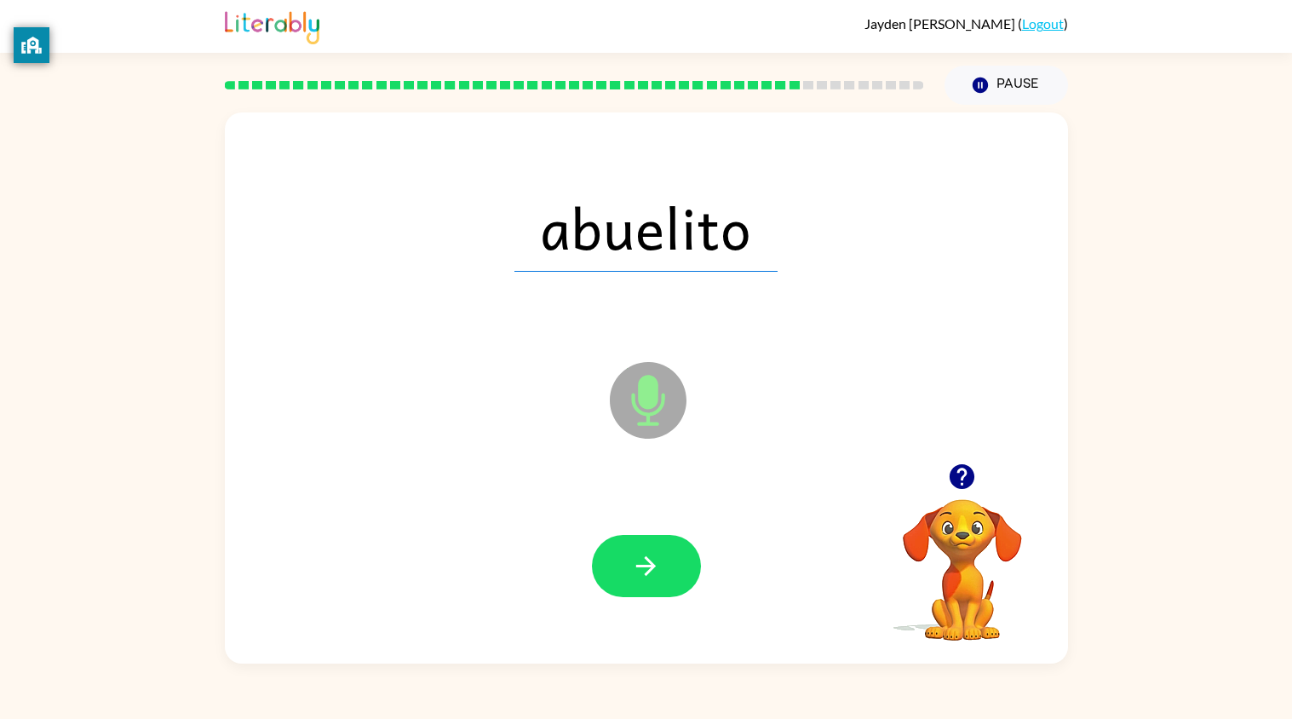
click at [662, 513] on div at bounding box center [646, 565] width 809 height 161
click at [661, 543] on button "button" at bounding box center [646, 566] width 109 height 62
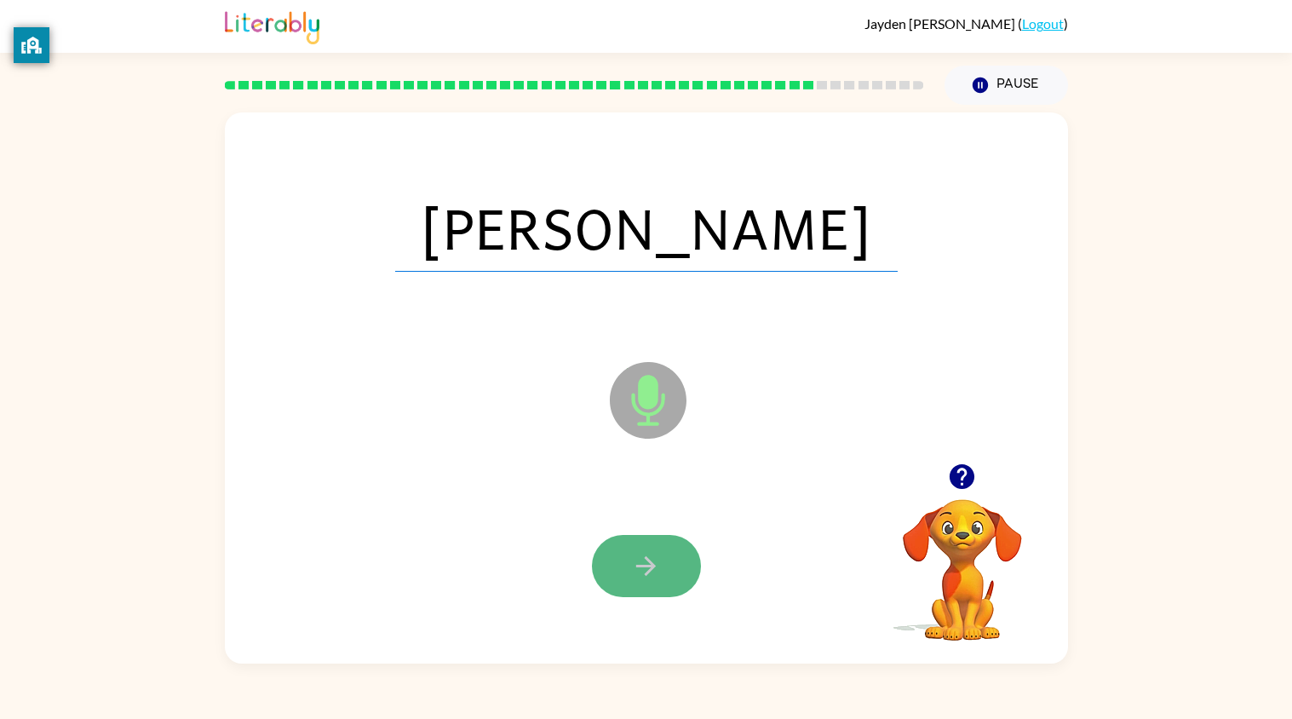
click at [662, 549] on button "button" at bounding box center [646, 566] width 109 height 62
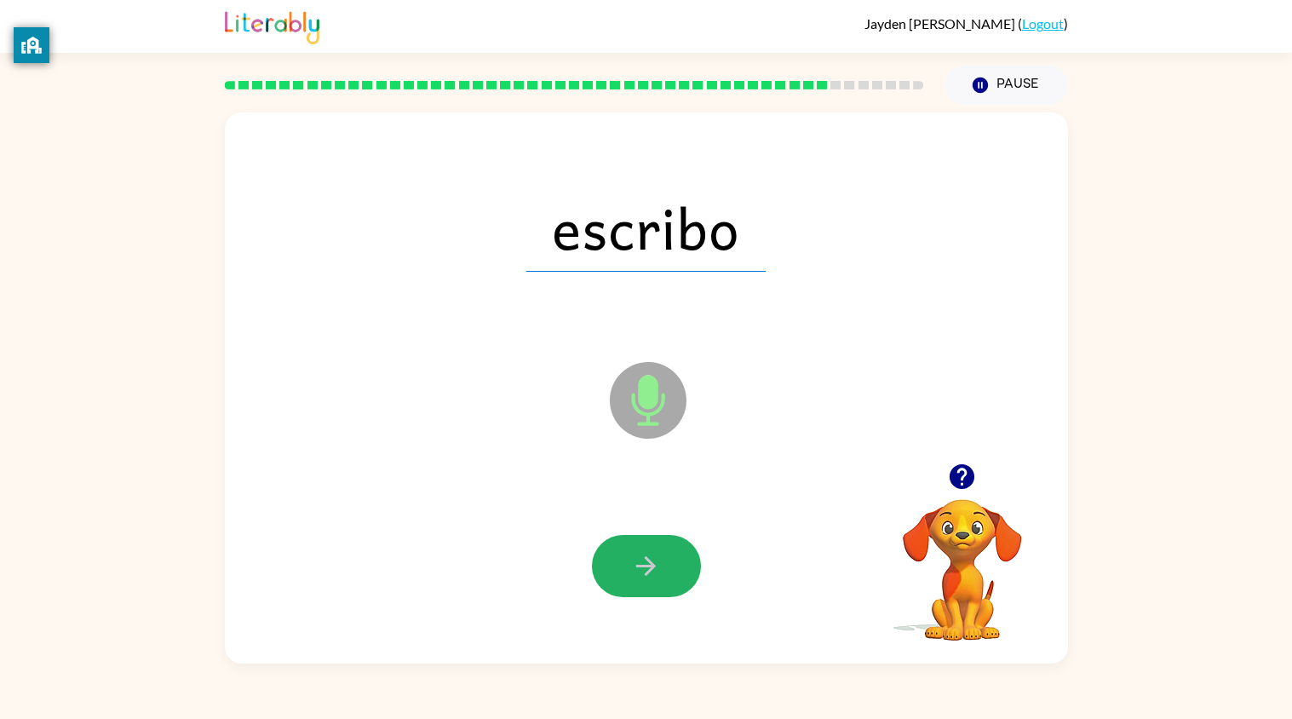
click at [662, 549] on button "button" at bounding box center [646, 566] width 109 height 62
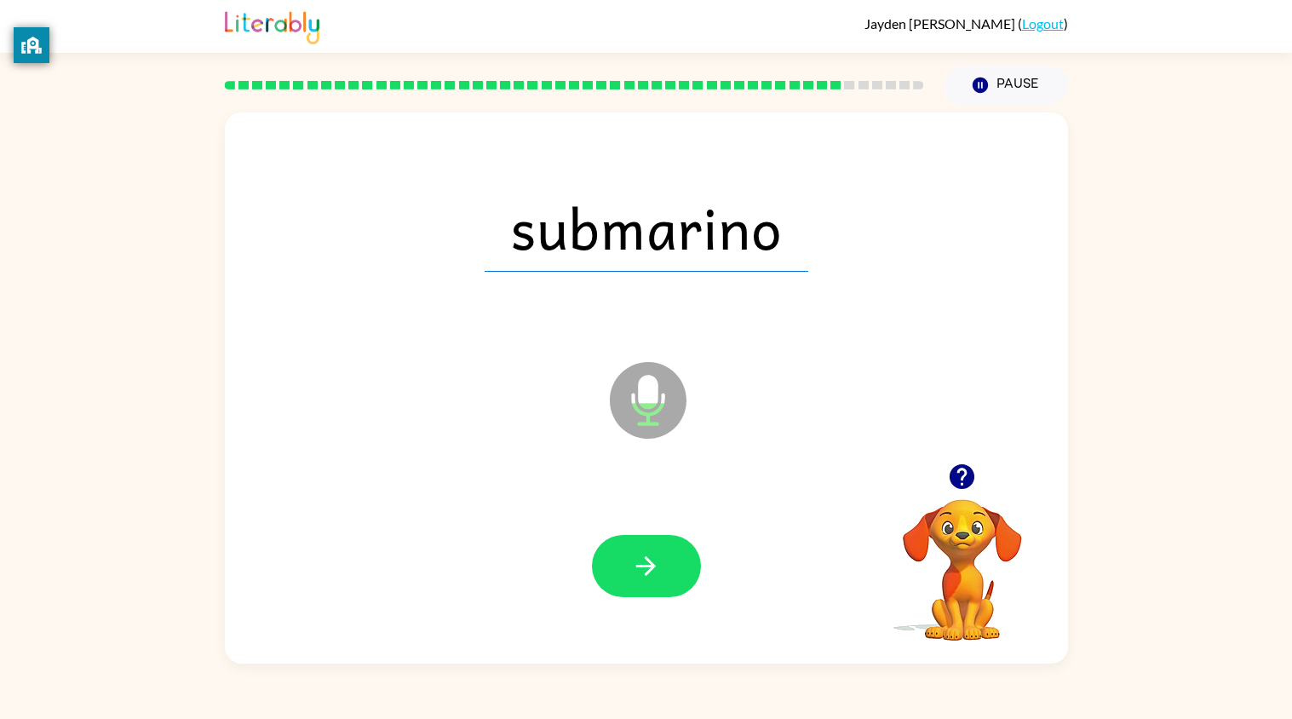
click at [662, 549] on button "button" at bounding box center [646, 566] width 109 height 62
click at [611, 536] on button "button" at bounding box center [646, 566] width 109 height 62
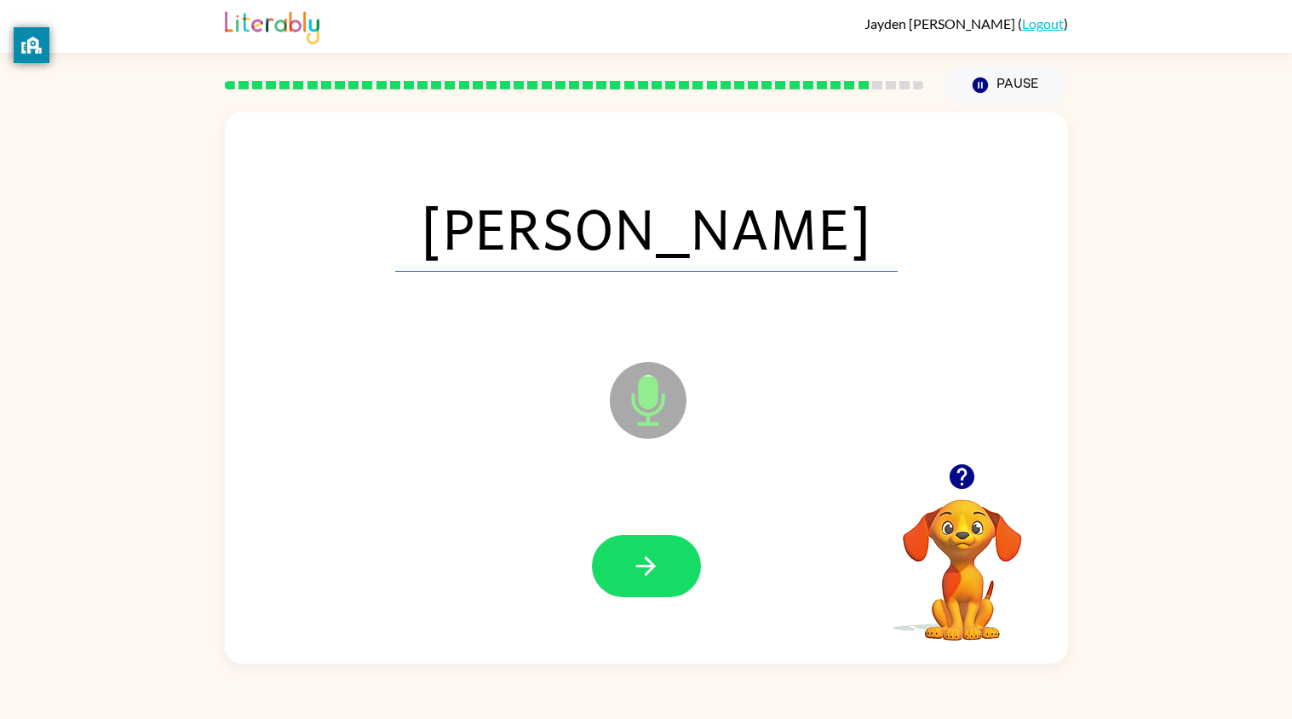
click at [614, 530] on div at bounding box center [646, 565] width 809 height 161
click at [655, 579] on icon "button" at bounding box center [646, 566] width 30 height 30
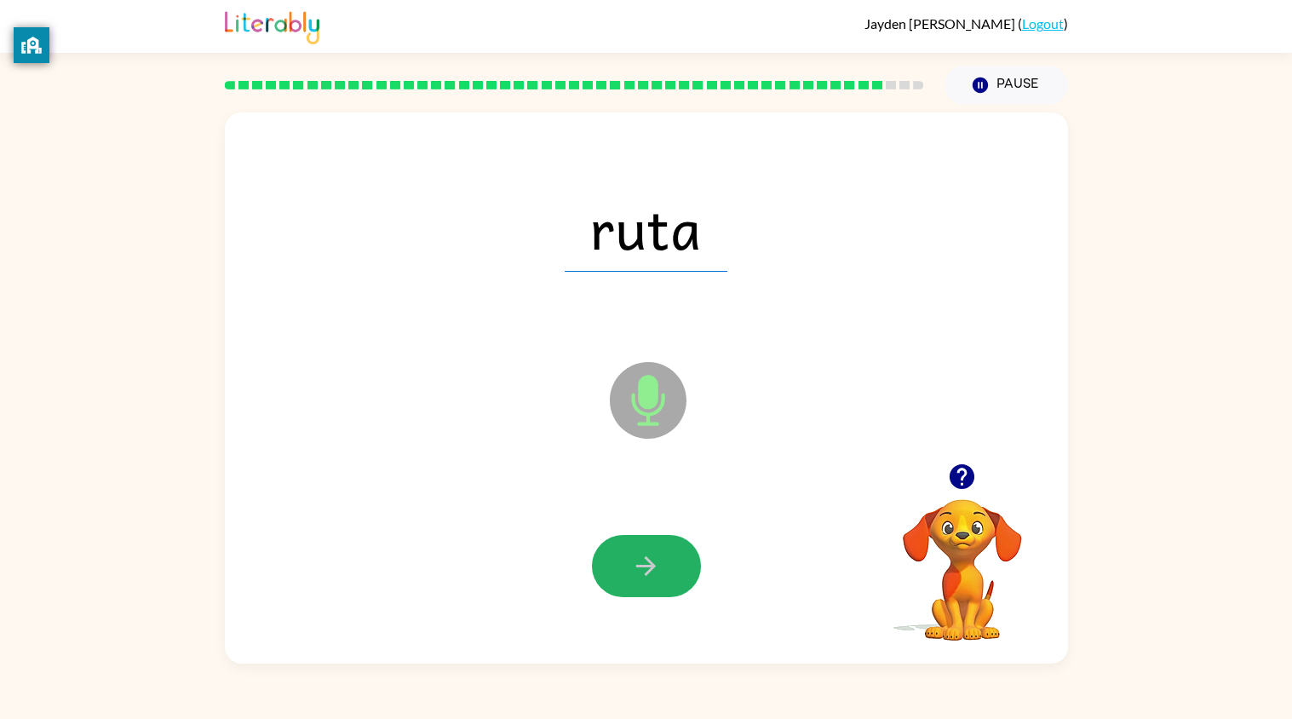
click at [662, 576] on button "button" at bounding box center [646, 566] width 109 height 62
click at [658, 559] on icon "button" at bounding box center [646, 566] width 30 height 30
click at [659, 570] on icon "button" at bounding box center [646, 566] width 30 height 30
